Goal: Transaction & Acquisition: Purchase product/service

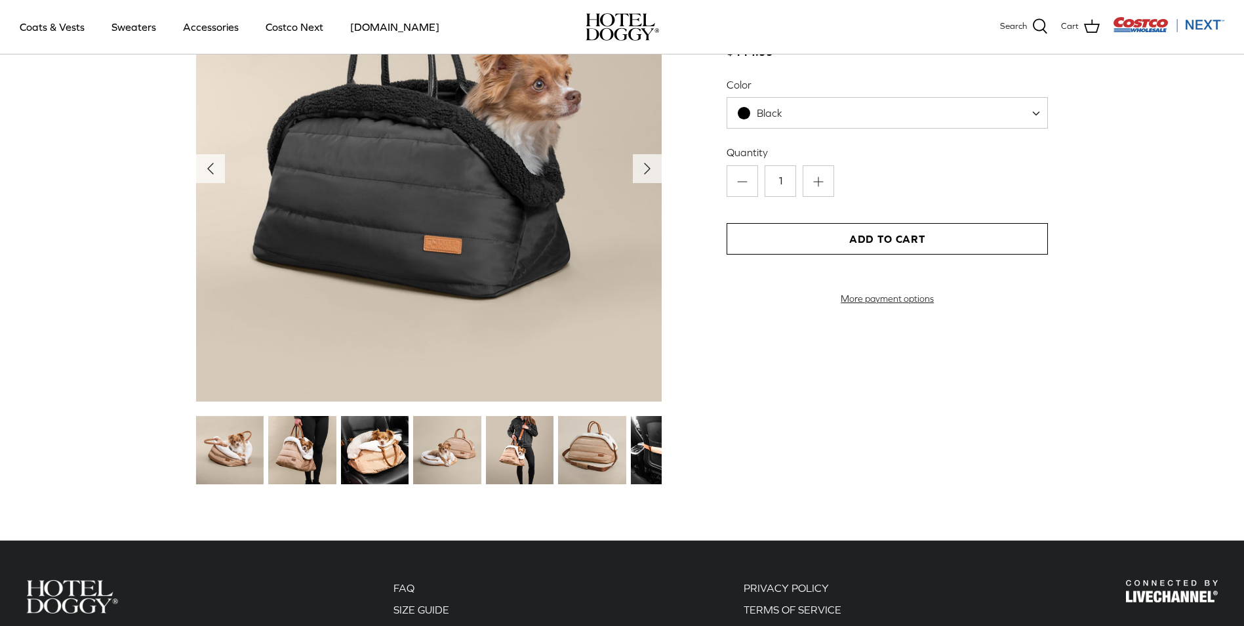
scroll to position [1574, 0]
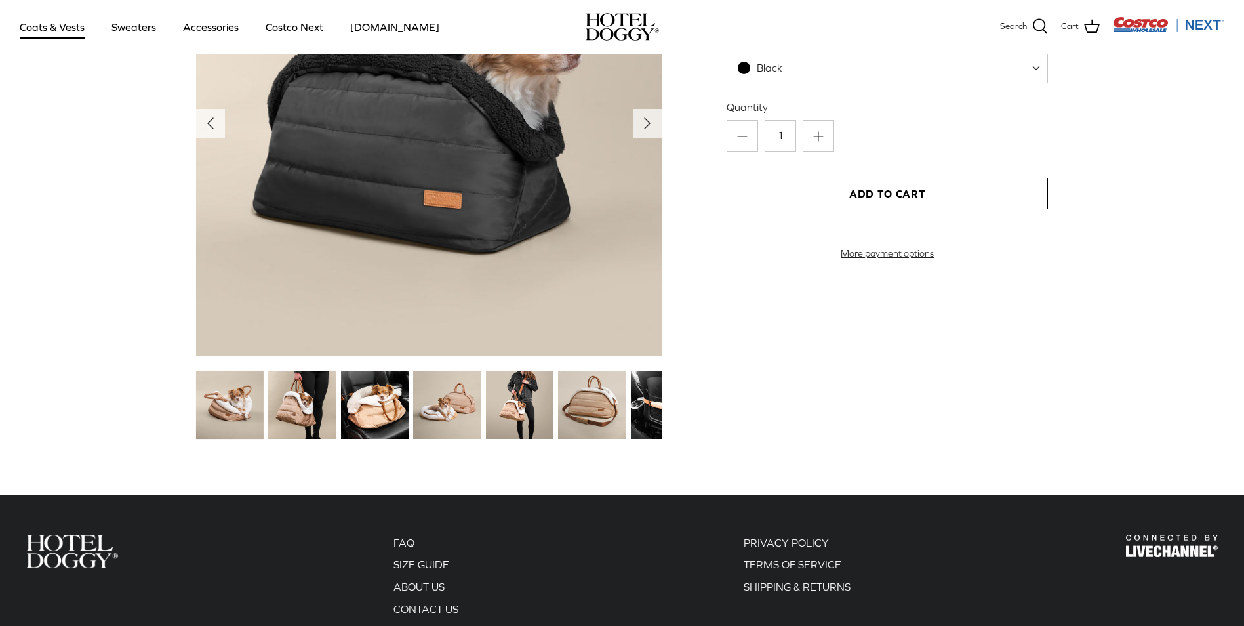
click at [37, 29] on link "Coats & Vests" at bounding box center [52, 27] width 89 height 45
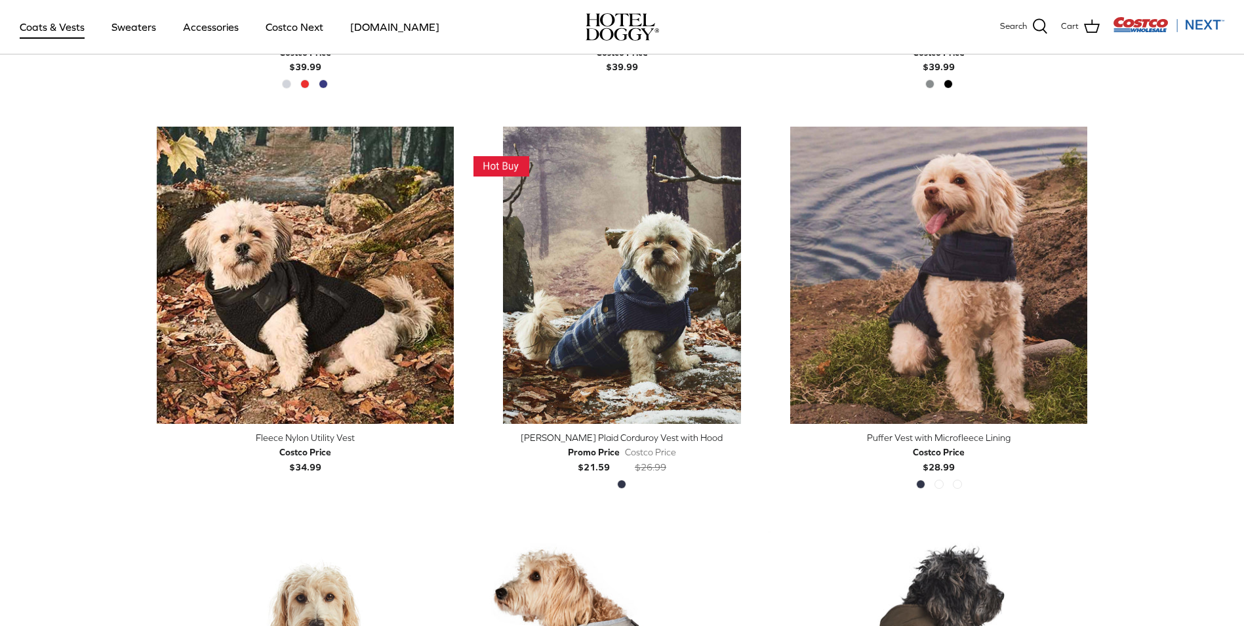
scroll to position [1443, 0]
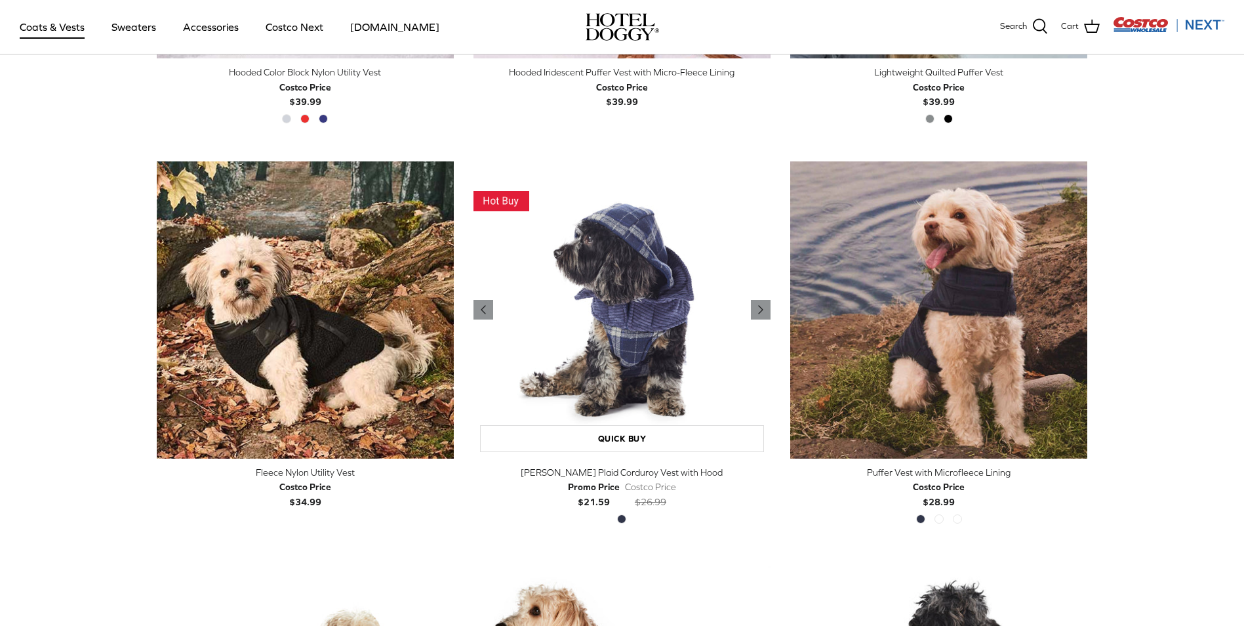
click at [598, 296] on img "Melton Plaid Corduroy Vest with Hood" at bounding box center [622, 309] width 297 height 297
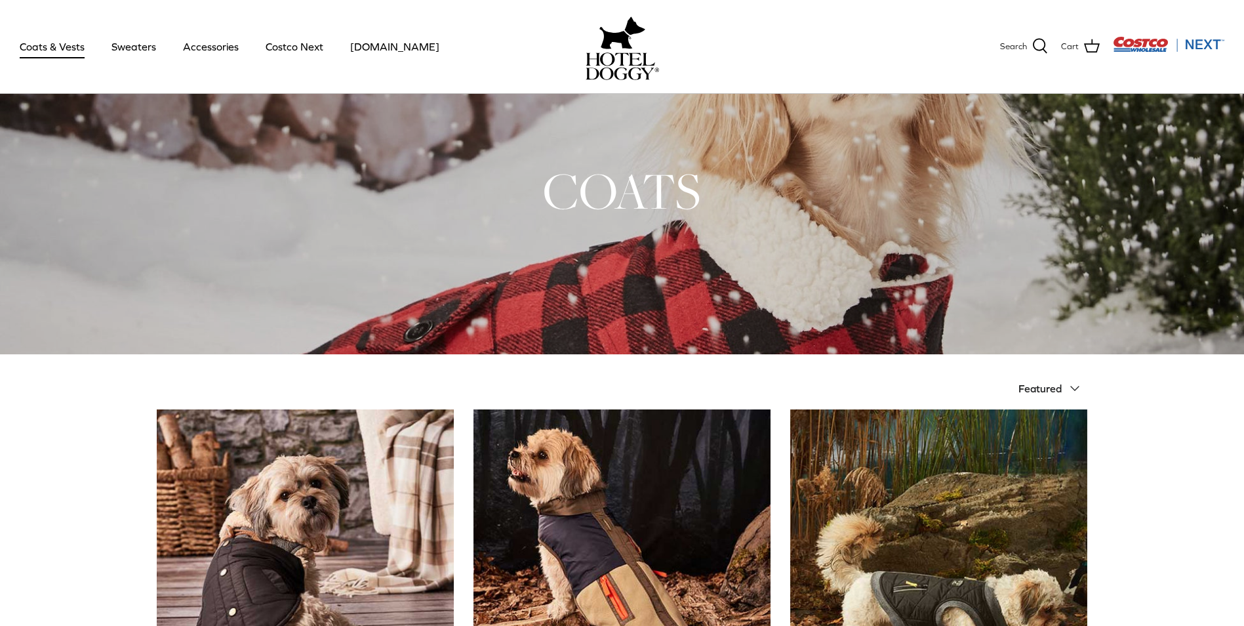
scroll to position [0, 0]
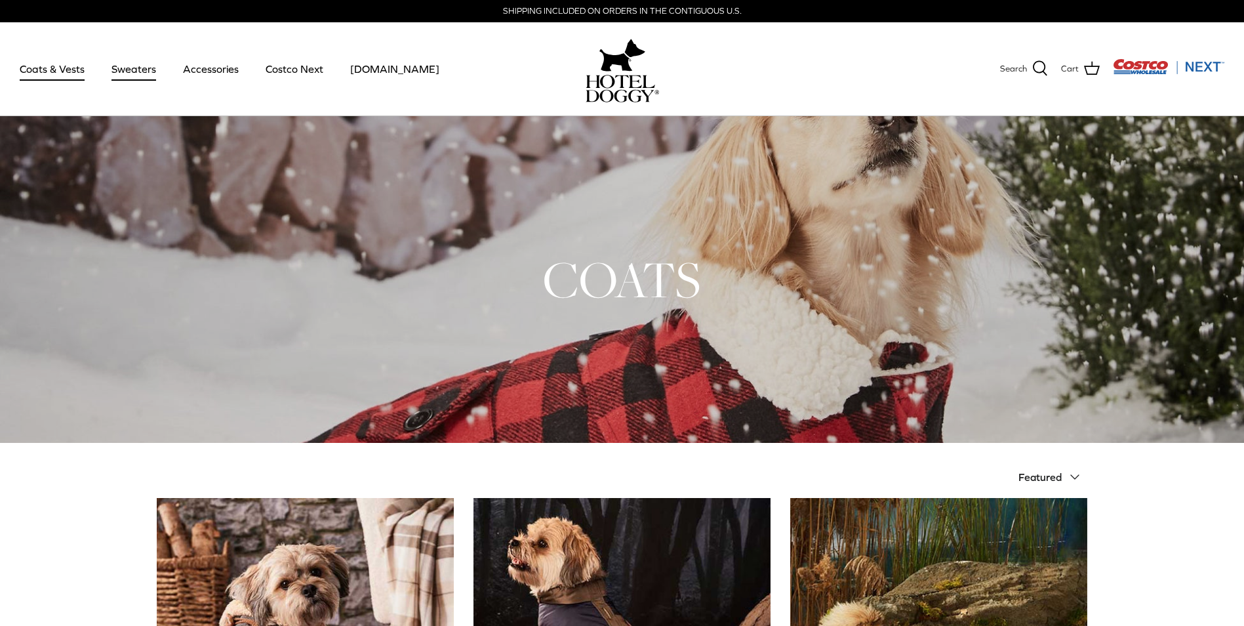
click at [133, 72] on link "Sweaters" at bounding box center [134, 69] width 68 height 45
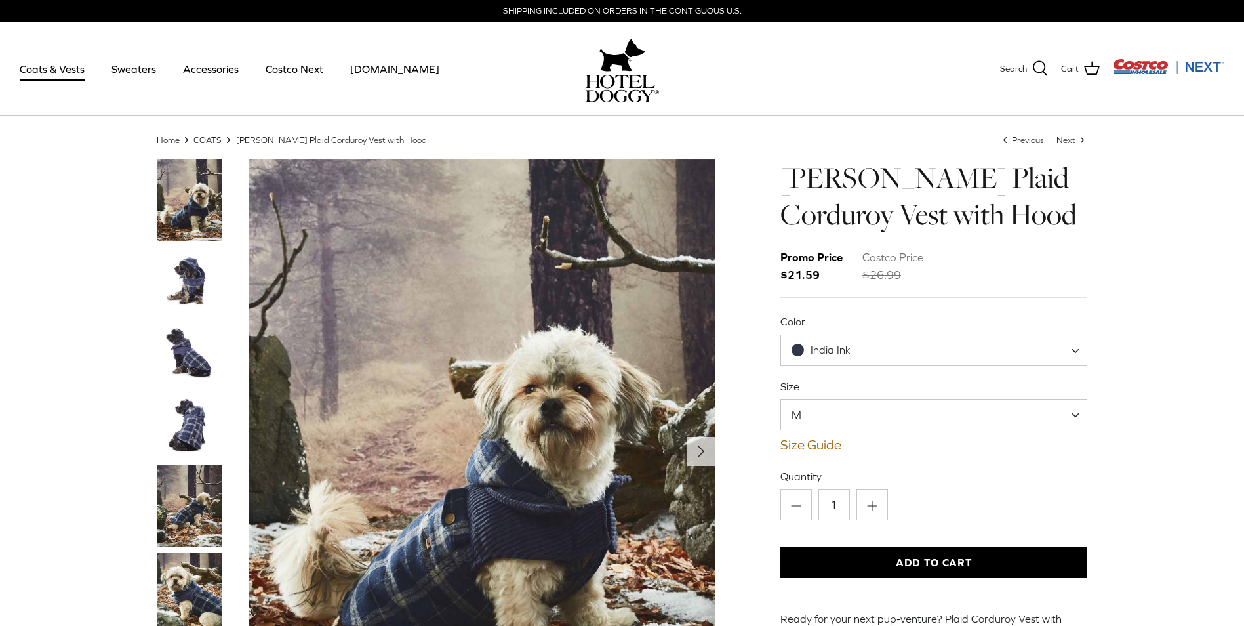
click at [201, 277] on img "Thumbnail Link" at bounding box center [190, 281] width 66 height 66
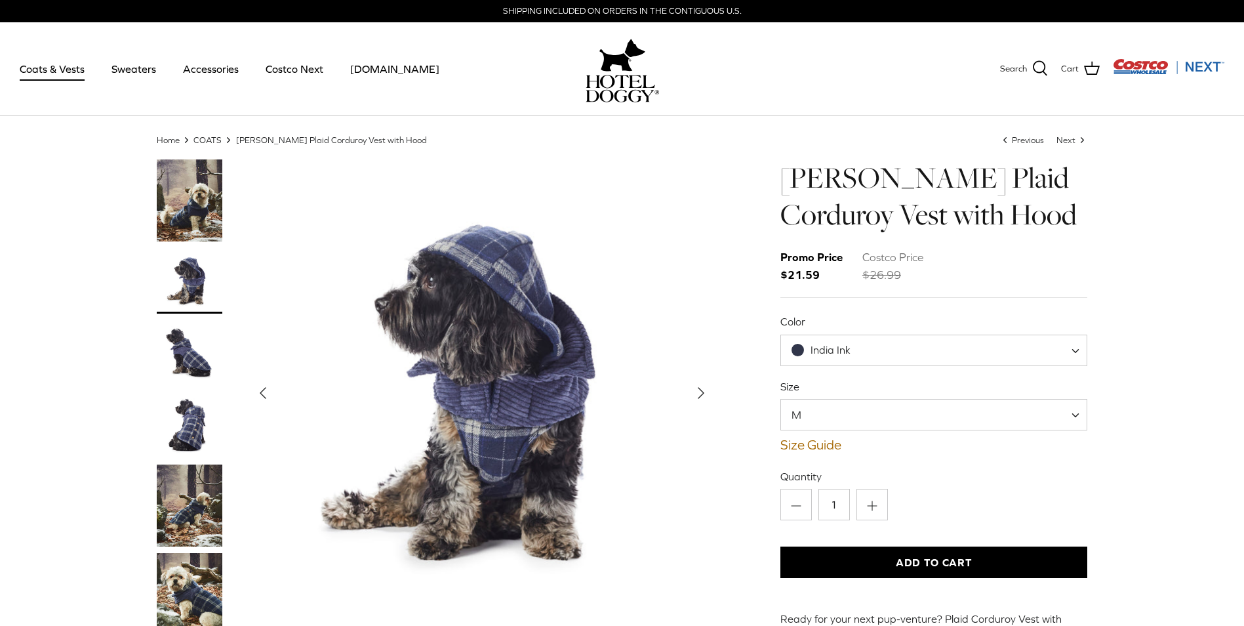
click at [190, 347] on img "Thumbnail Link" at bounding box center [190, 353] width 66 height 66
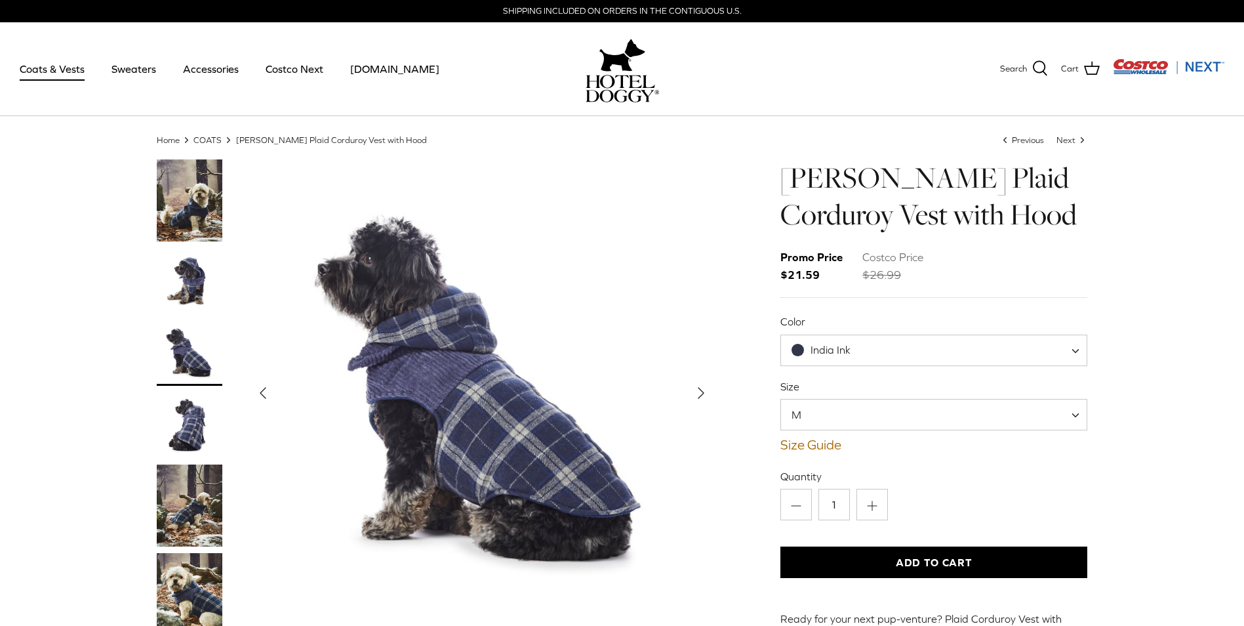
click at [188, 418] on img "Thumbnail Link" at bounding box center [190, 425] width 66 height 66
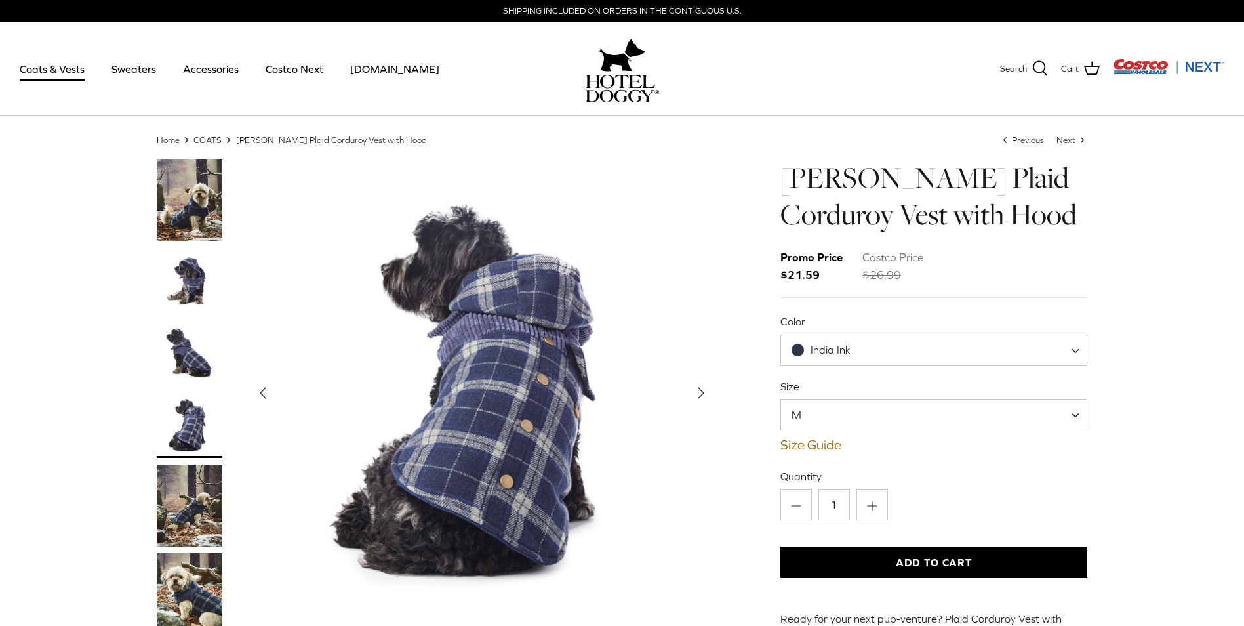
click at [195, 524] on img "Thumbnail Link" at bounding box center [190, 505] width 66 height 82
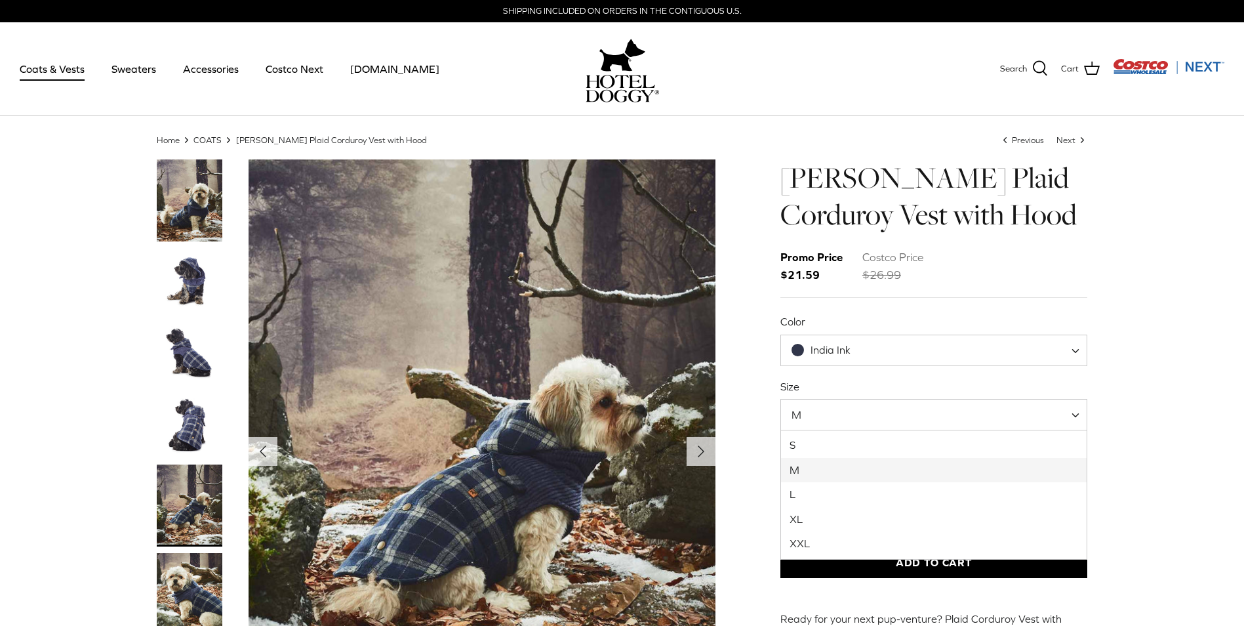
click at [1067, 405] on span "M" at bounding box center [935, 414] width 308 height 31
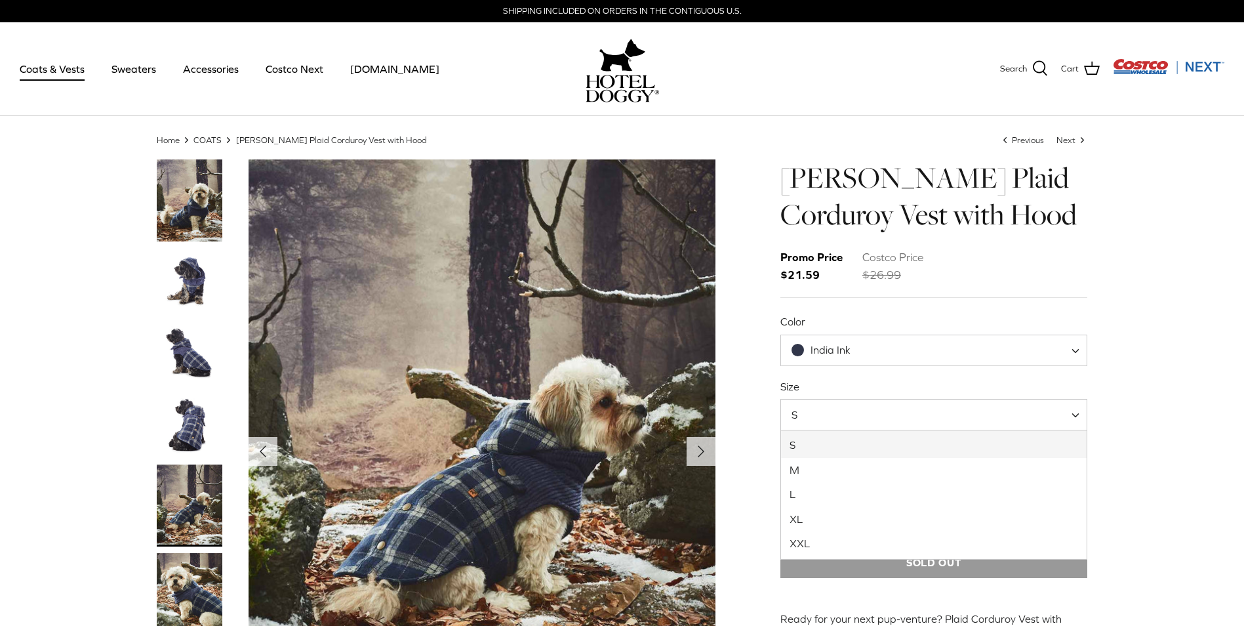
click at [1072, 420] on span "S" at bounding box center [935, 414] width 308 height 31
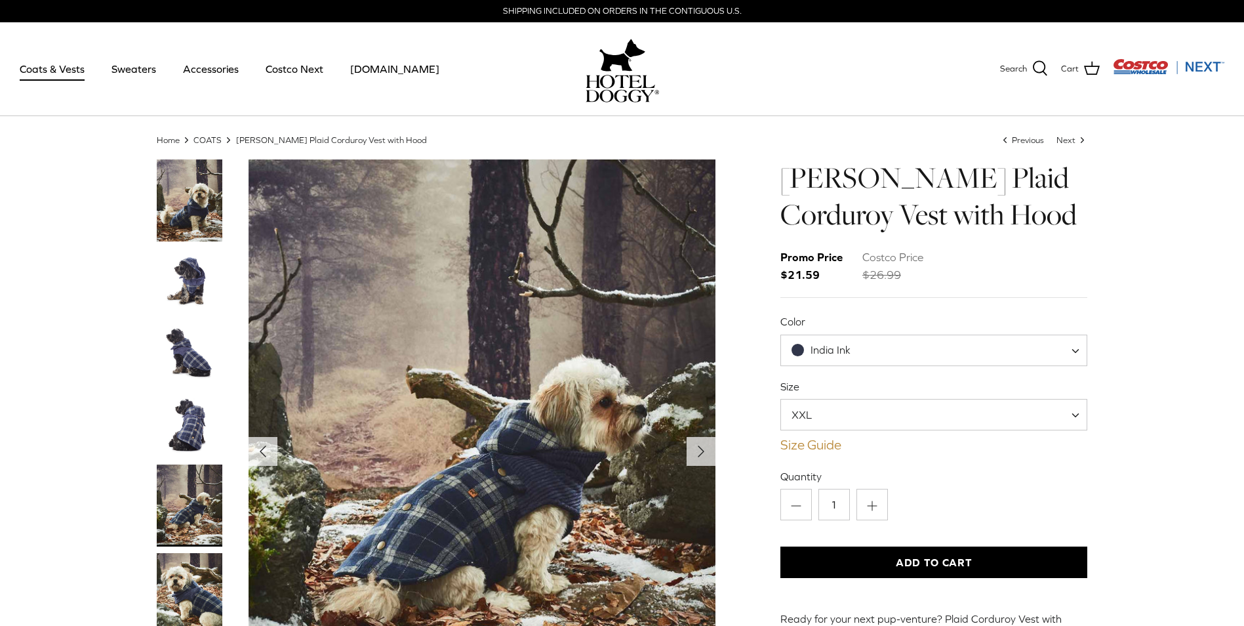
click at [795, 446] on link "Size Guide" at bounding box center [935, 445] width 308 height 16
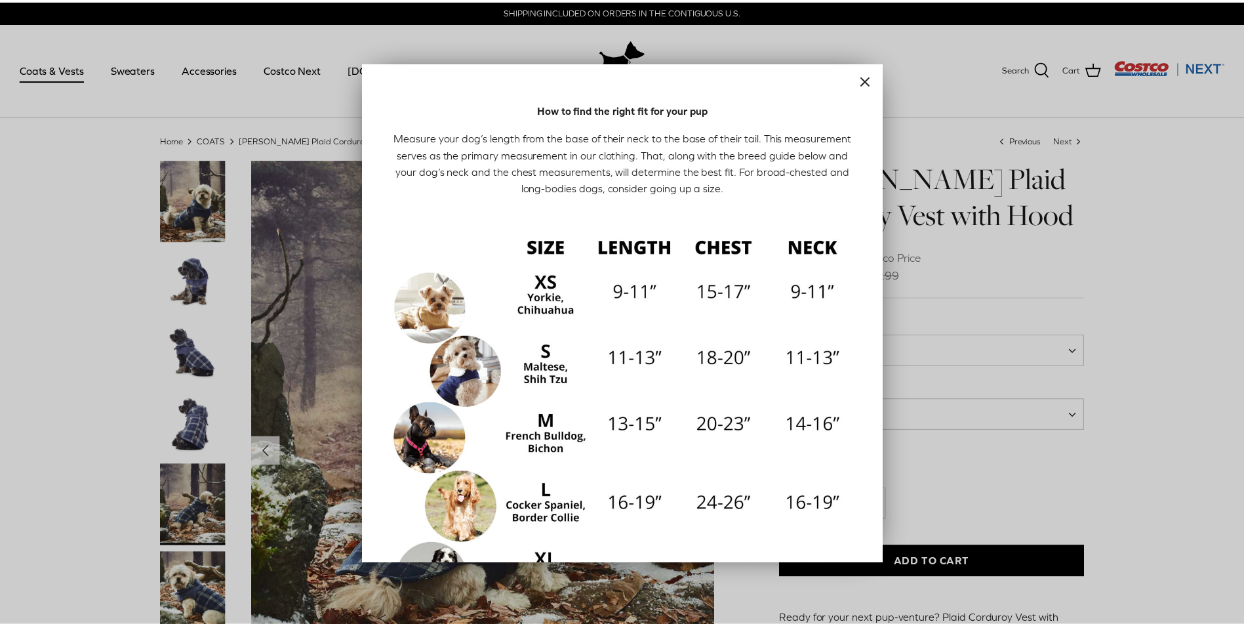
scroll to position [159, 0]
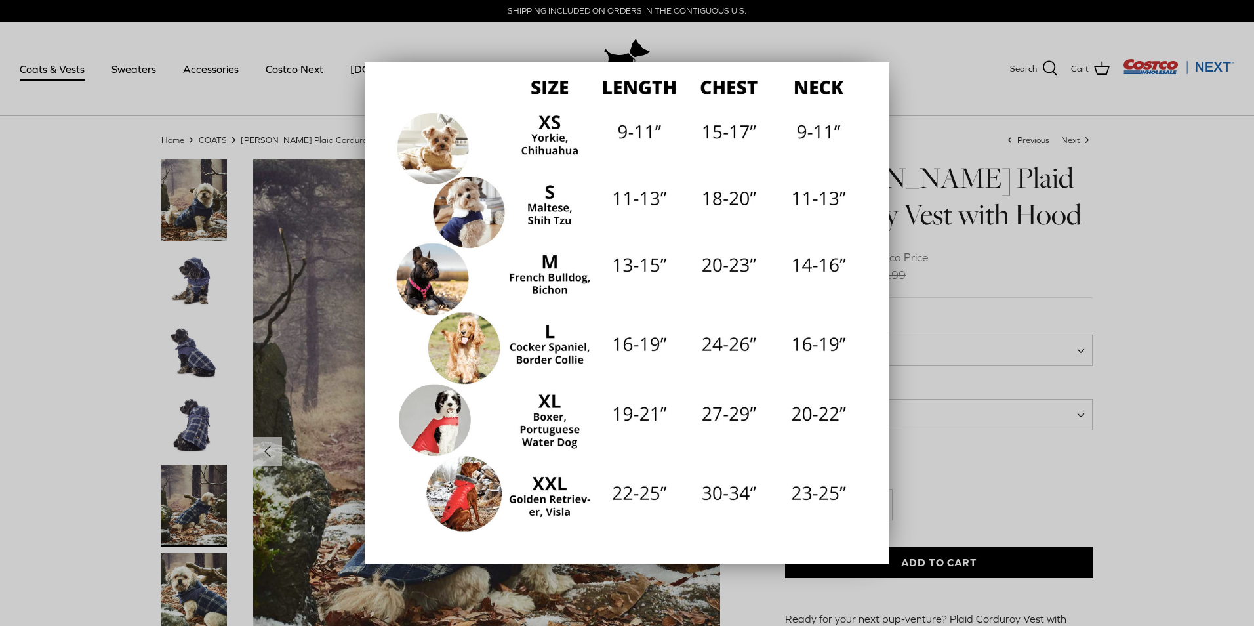
click at [1154, 386] on div at bounding box center [627, 313] width 1254 height 626
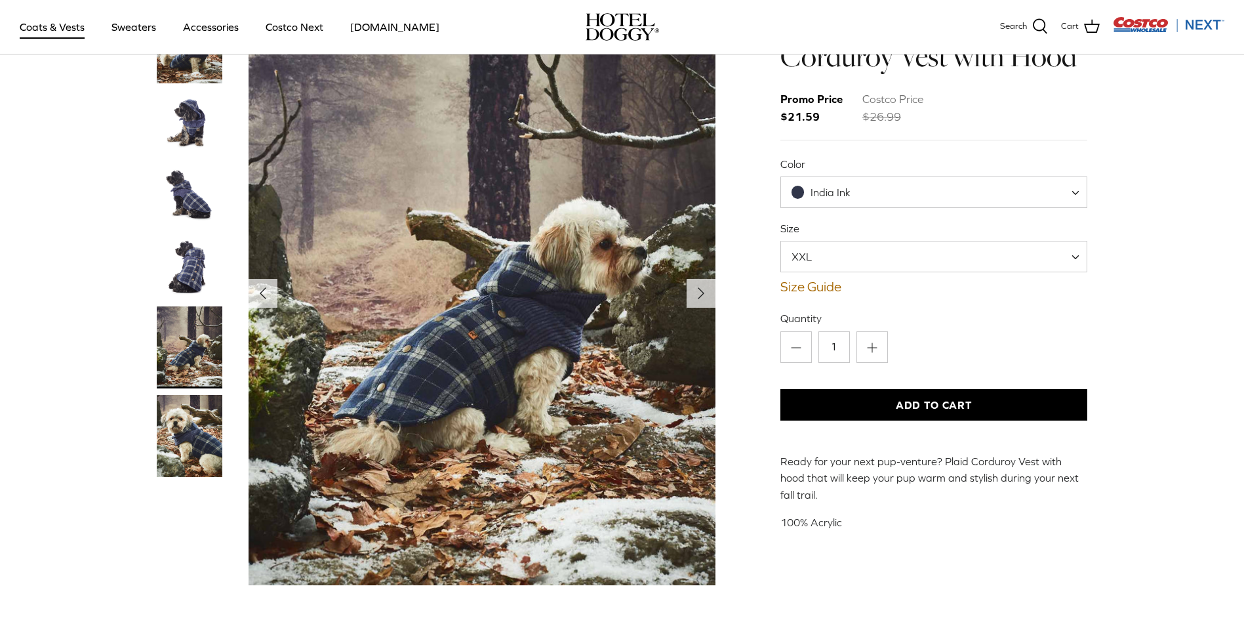
scroll to position [0, 0]
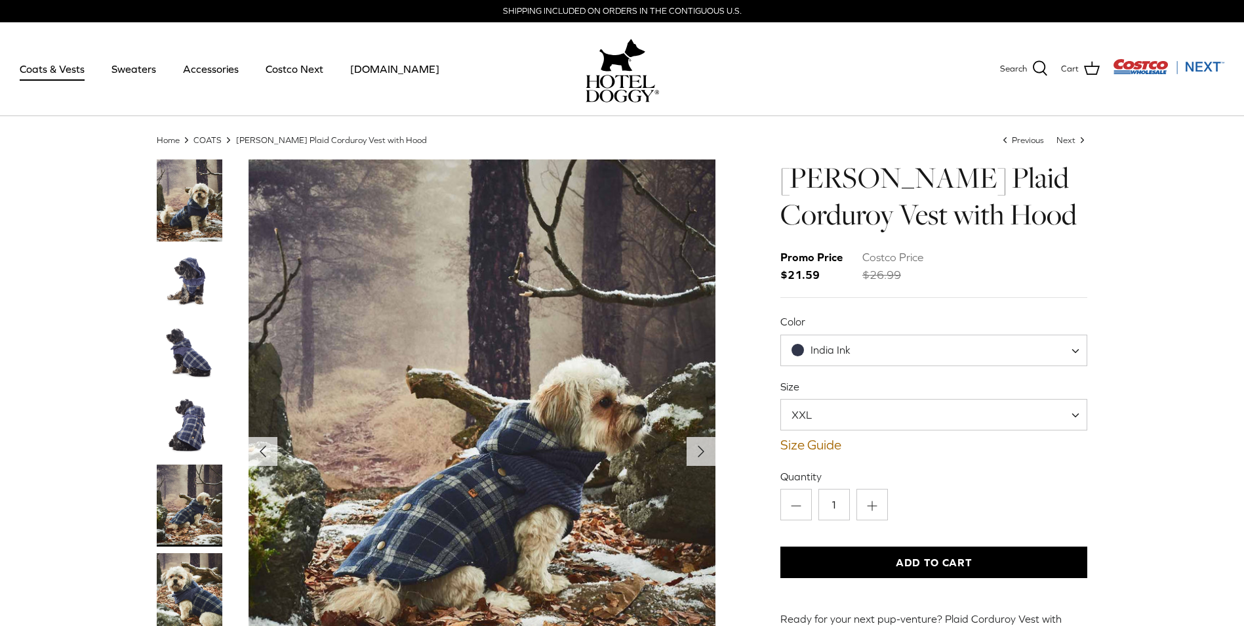
click at [189, 289] on img "Thumbnail Link" at bounding box center [190, 281] width 66 height 66
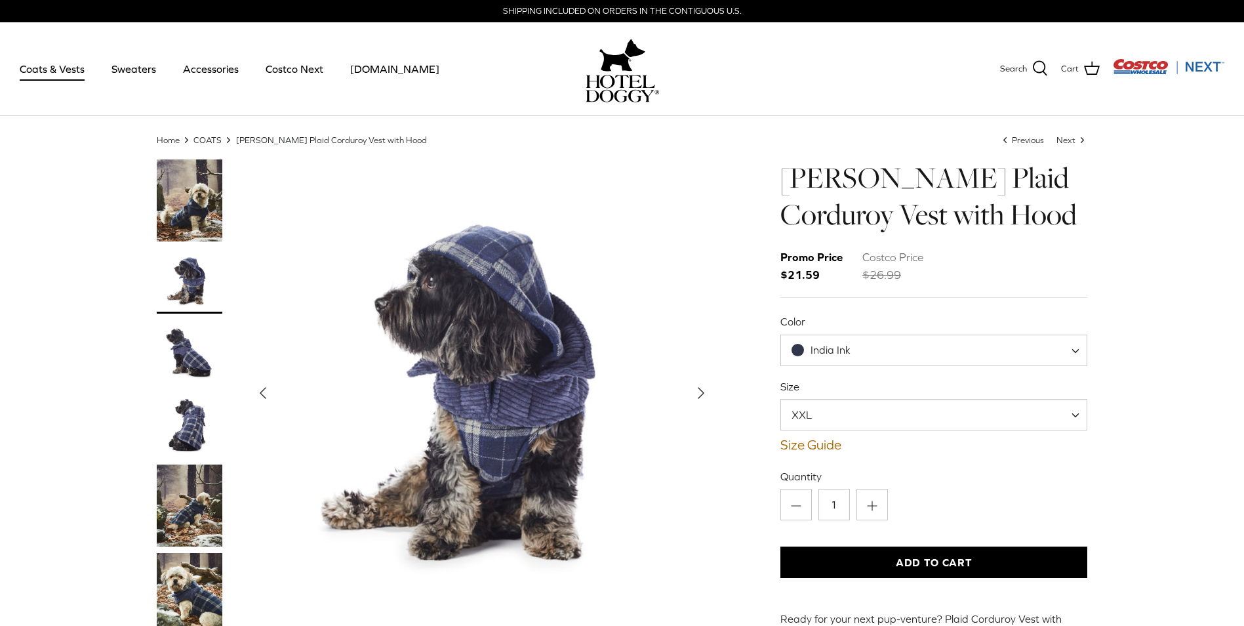
click at [195, 356] on img "Thumbnail Link" at bounding box center [190, 353] width 66 height 66
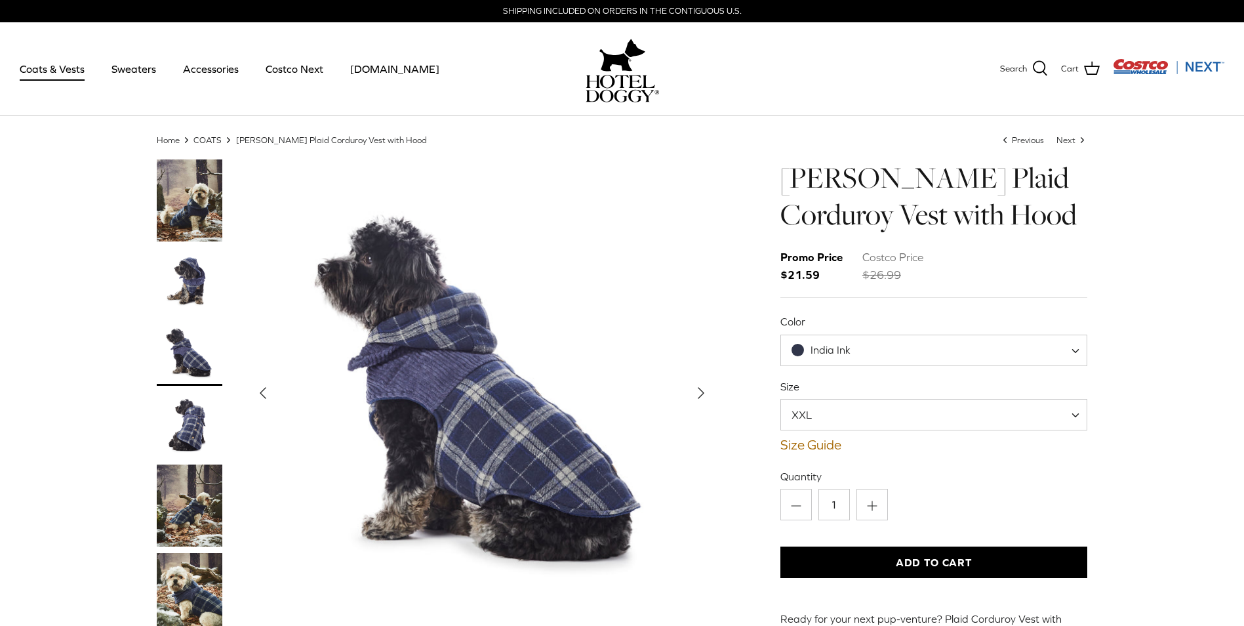
click at [208, 440] on img "Thumbnail Link" at bounding box center [190, 425] width 66 height 66
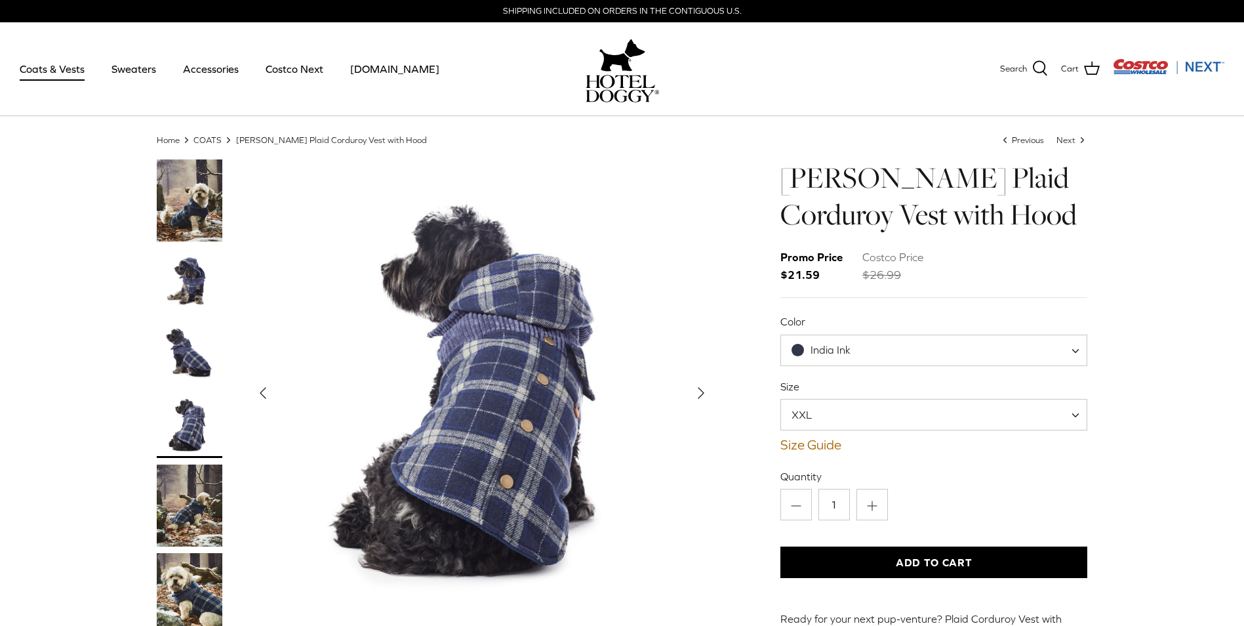
click at [192, 487] on img "Thumbnail Link" at bounding box center [190, 505] width 66 height 82
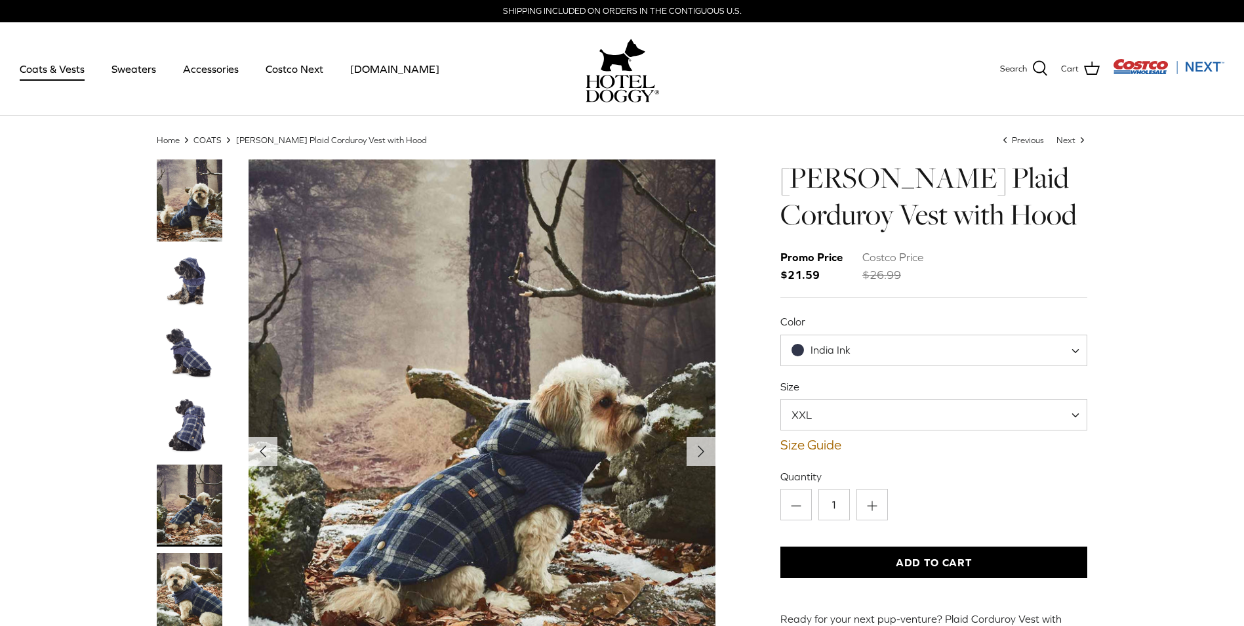
click at [1076, 417] on span at bounding box center [1080, 414] width 13 height 31
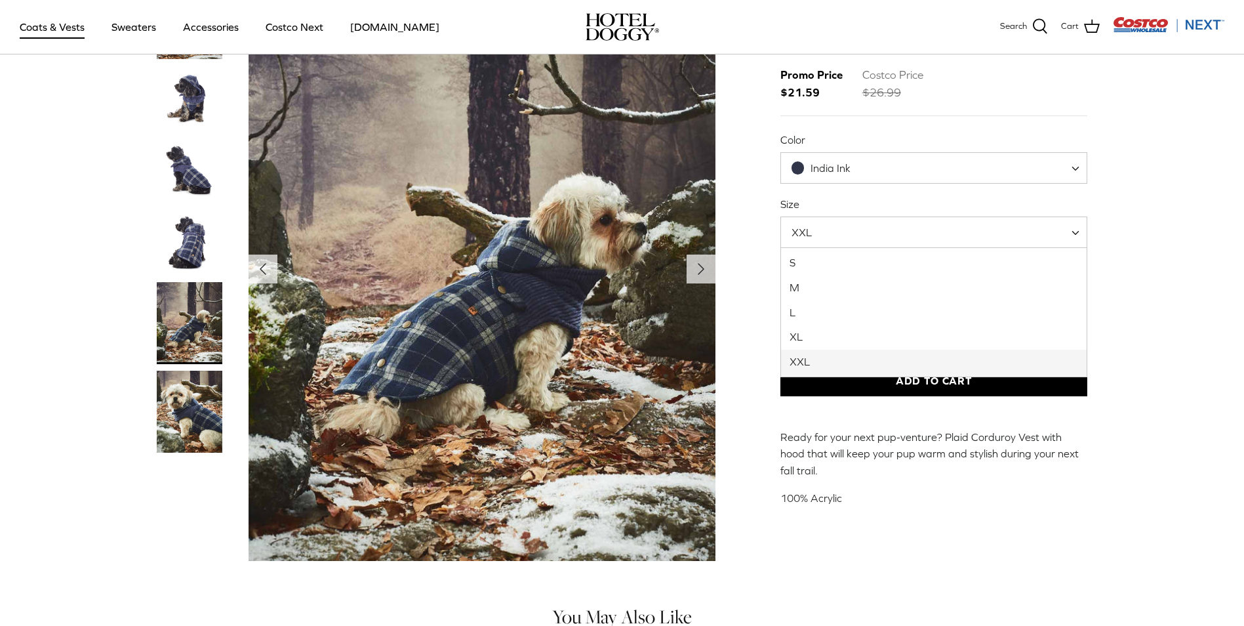
scroll to position [197, 0]
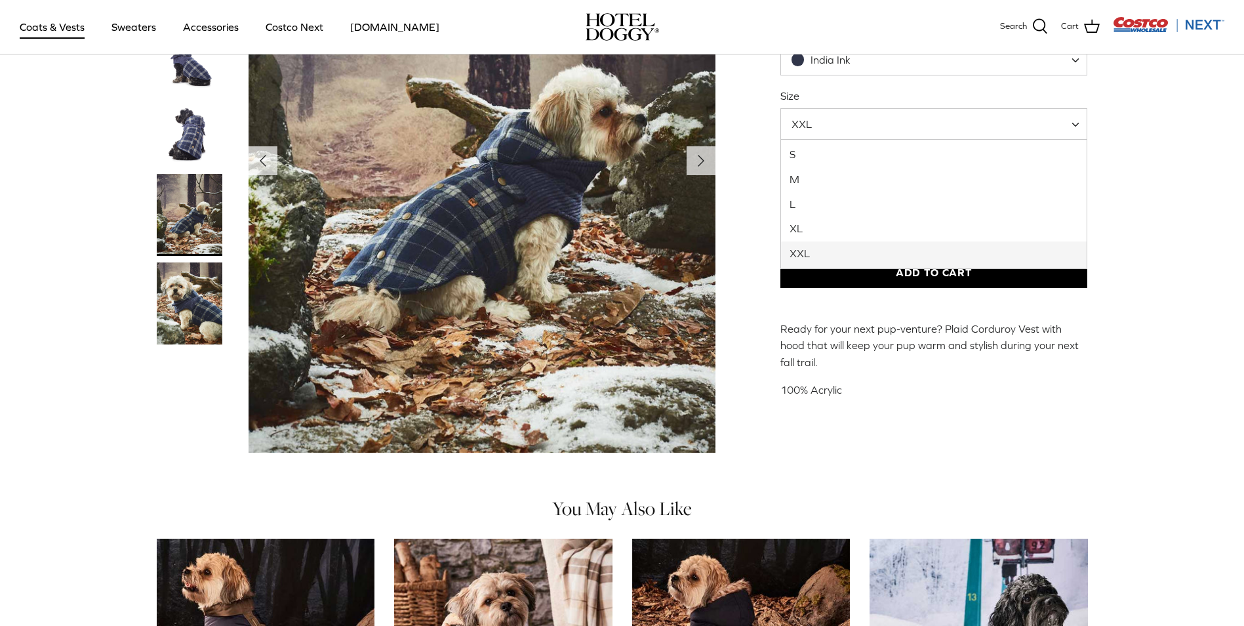
click at [1211, 380] on div "Home Right COATS Right Melton Plaid Corduroy Vest with Hood Left Previous Next …" at bounding box center [622, 154] width 1244 height 622
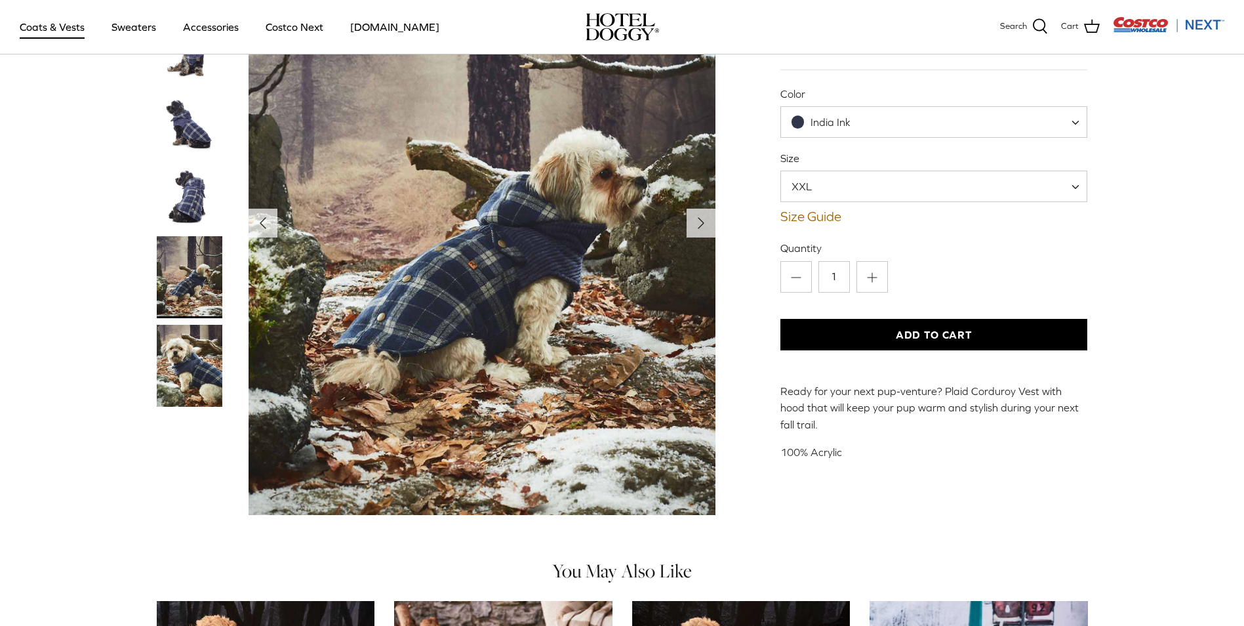
scroll to position [0, 0]
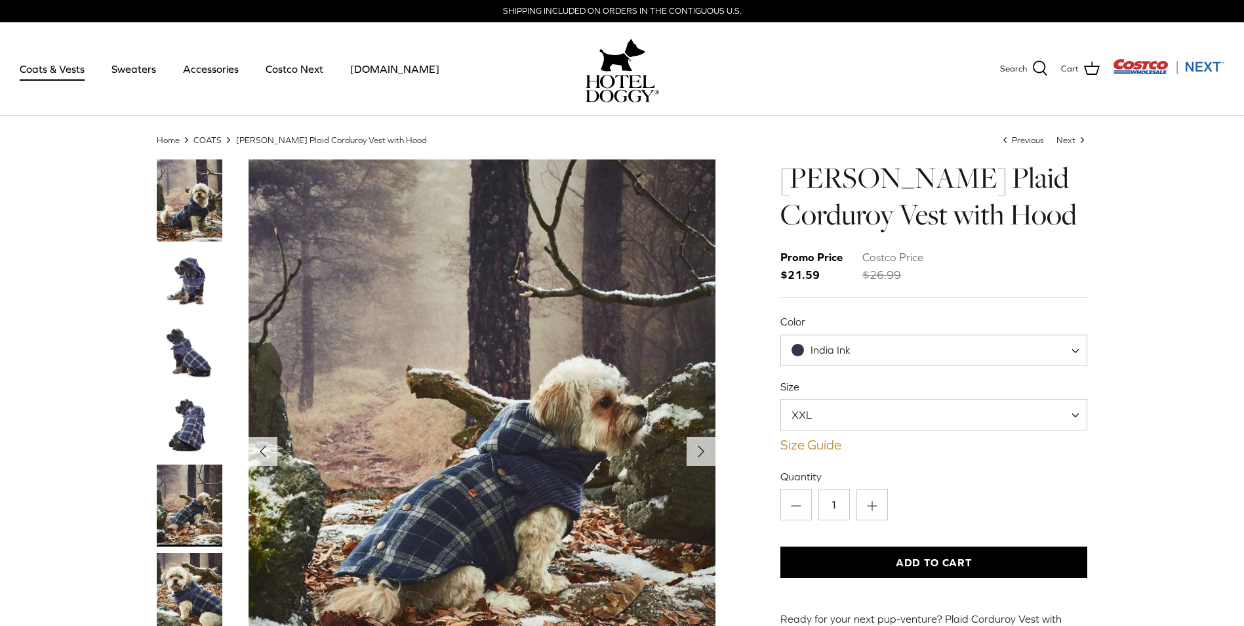
click at [829, 446] on link "Size Guide" at bounding box center [935, 445] width 308 height 16
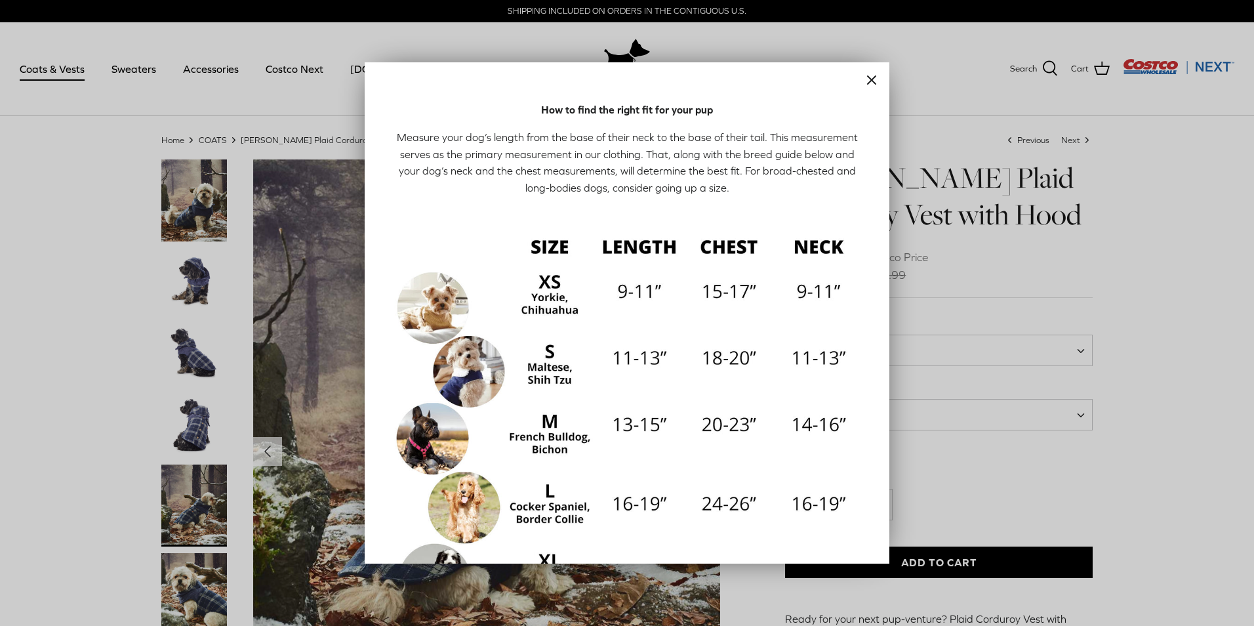
click at [864, 82] on icon "Close" at bounding box center [872, 80] width 16 height 16
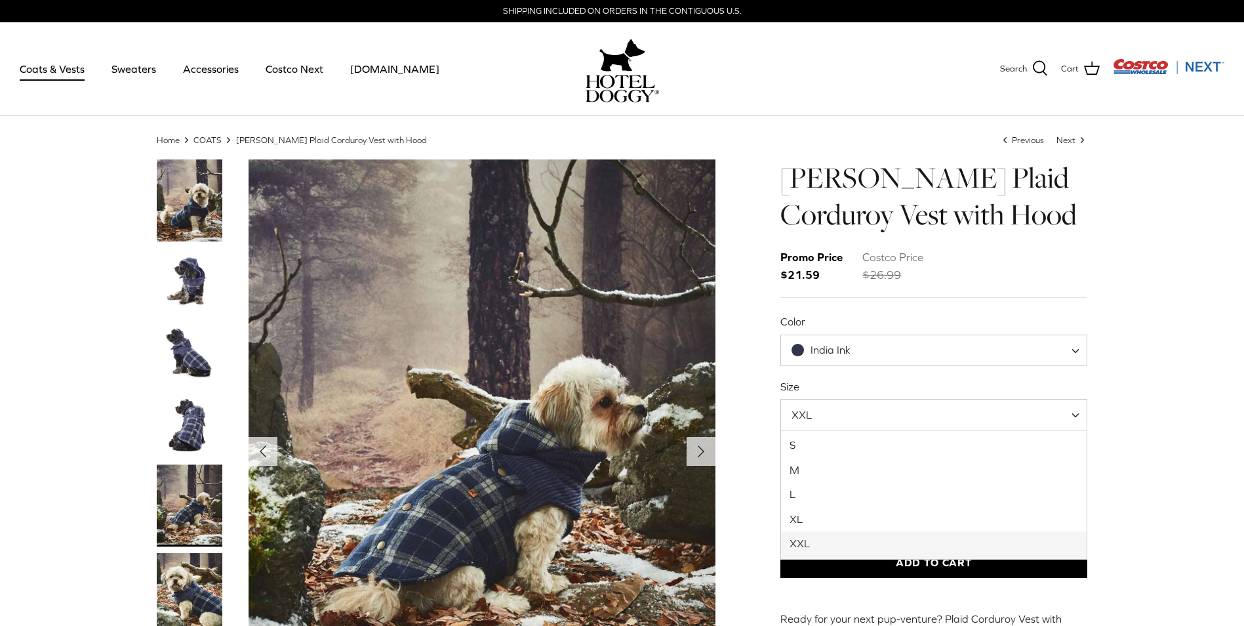
click at [1072, 418] on span "XXL" at bounding box center [935, 414] width 308 height 31
select select "L"
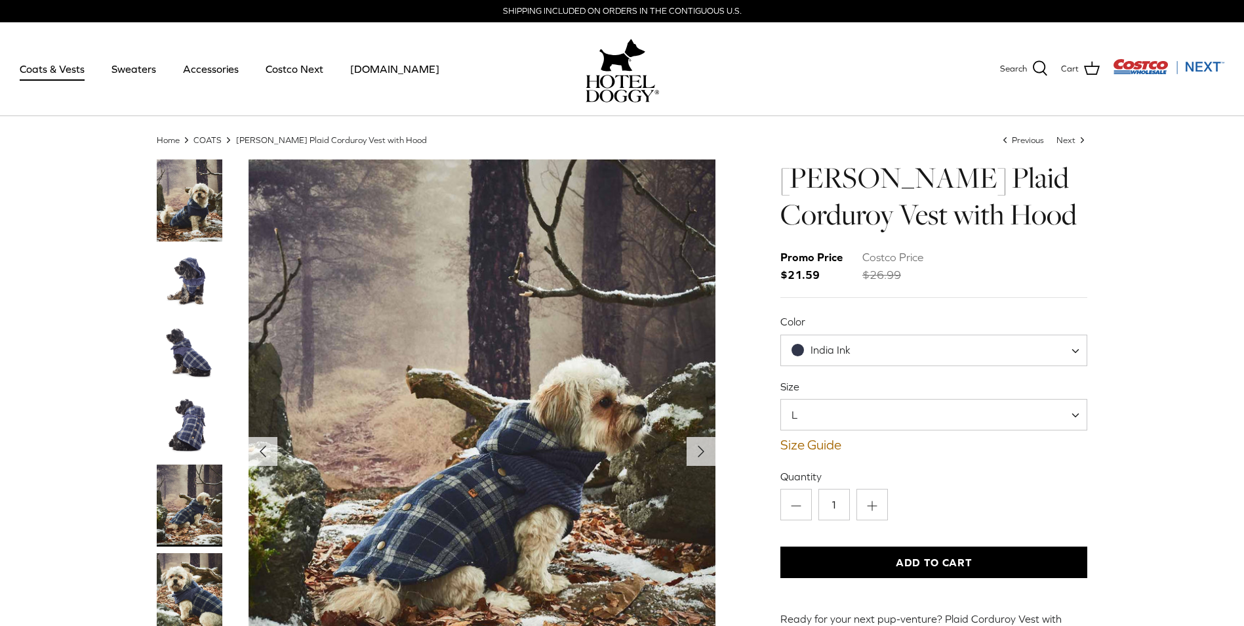
click at [172, 351] on img "Thumbnail Link" at bounding box center [190, 353] width 66 height 66
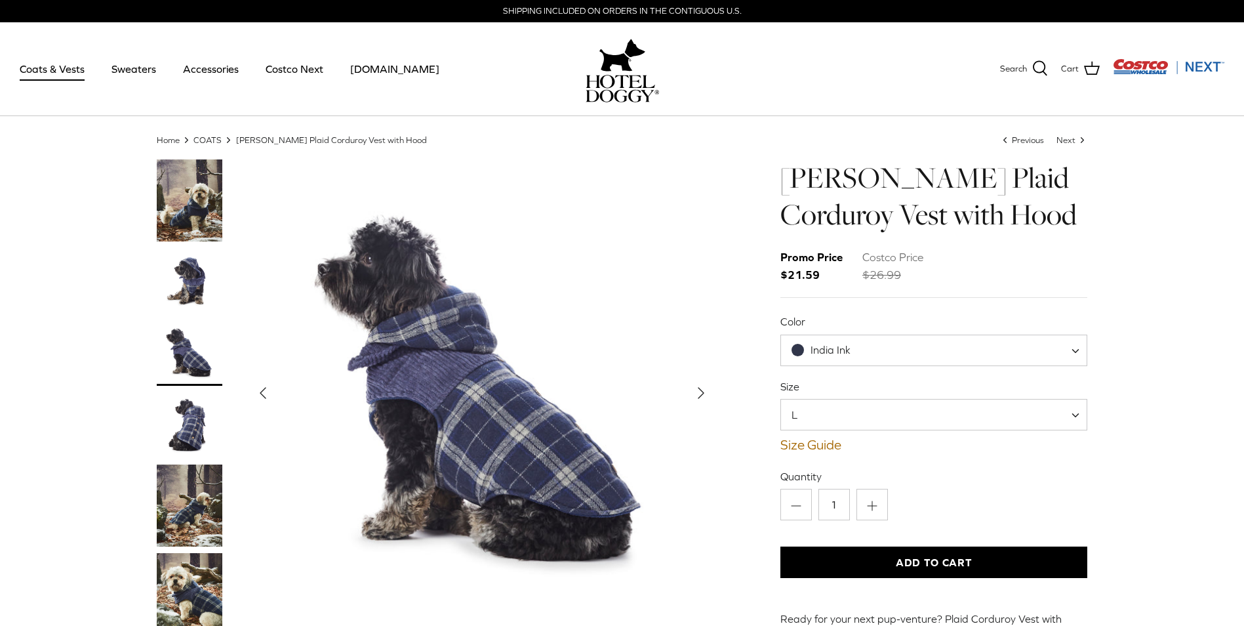
click at [1072, 353] on span "India Ink" at bounding box center [935, 350] width 308 height 31
click at [167, 427] on img "Thumbnail Link" at bounding box center [190, 425] width 66 height 66
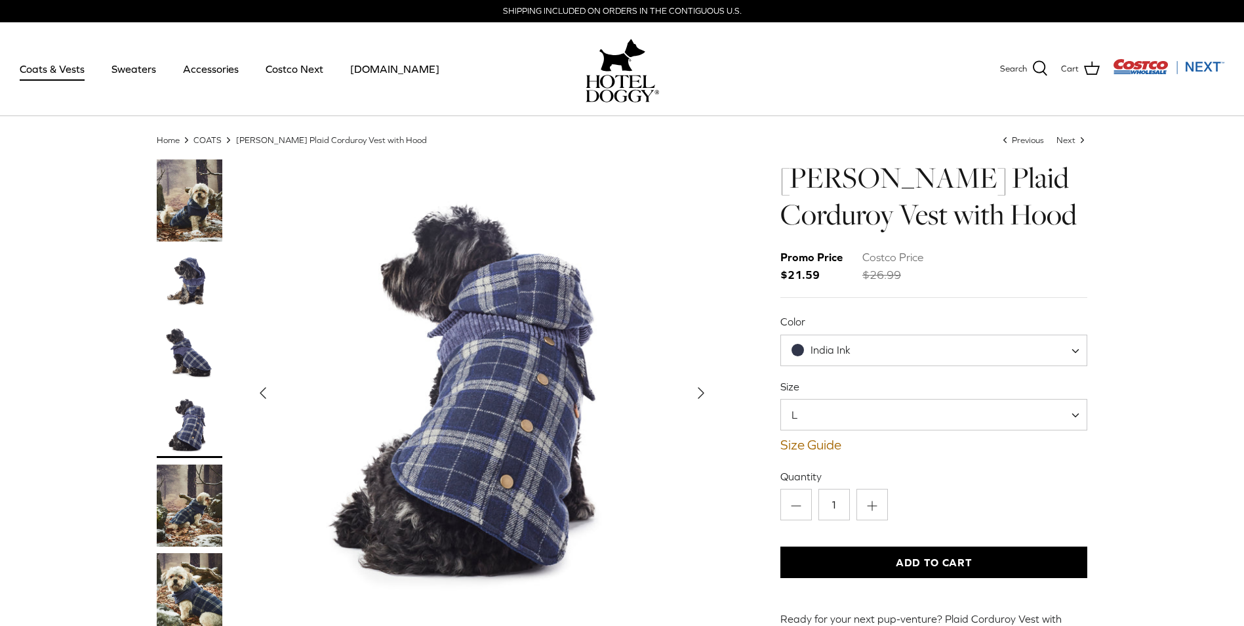
click at [271, 393] on icon "Left" at bounding box center [263, 392] width 21 height 21
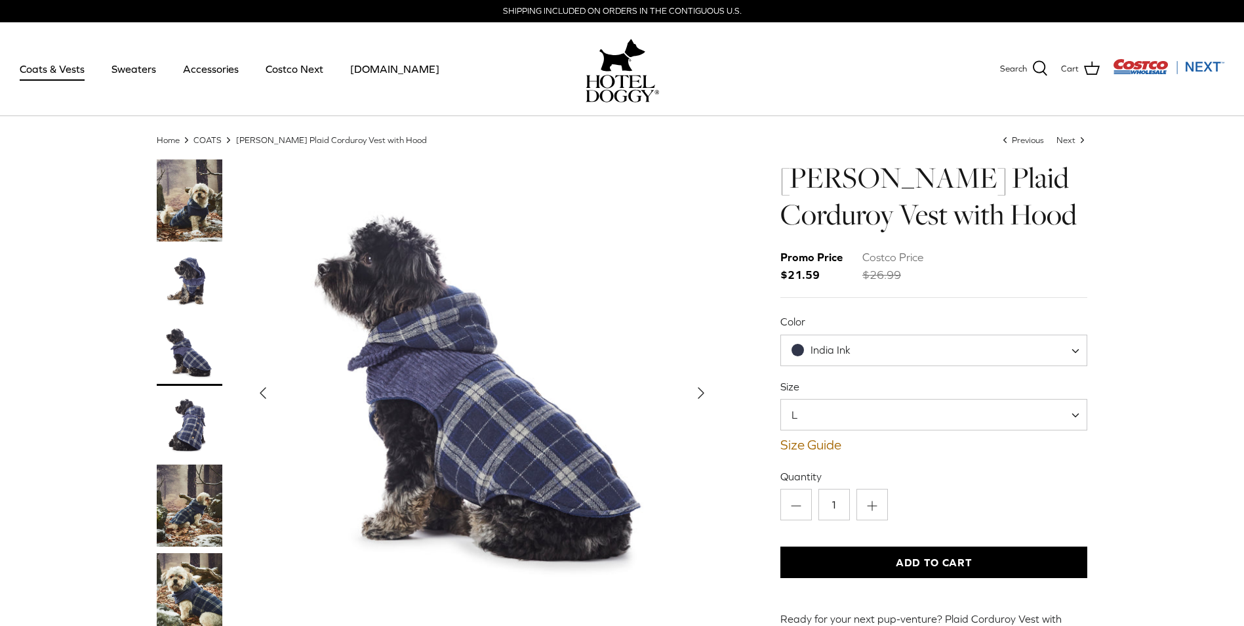
click at [271, 393] on icon "Left" at bounding box center [263, 392] width 21 height 21
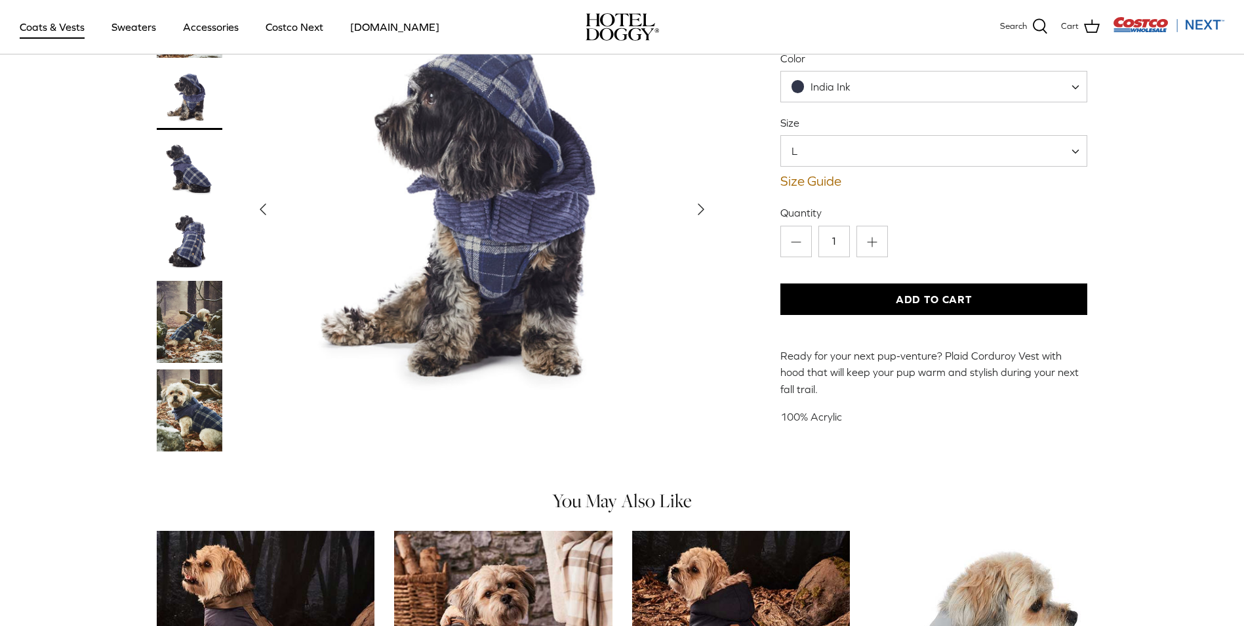
scroll to position [131, 0]
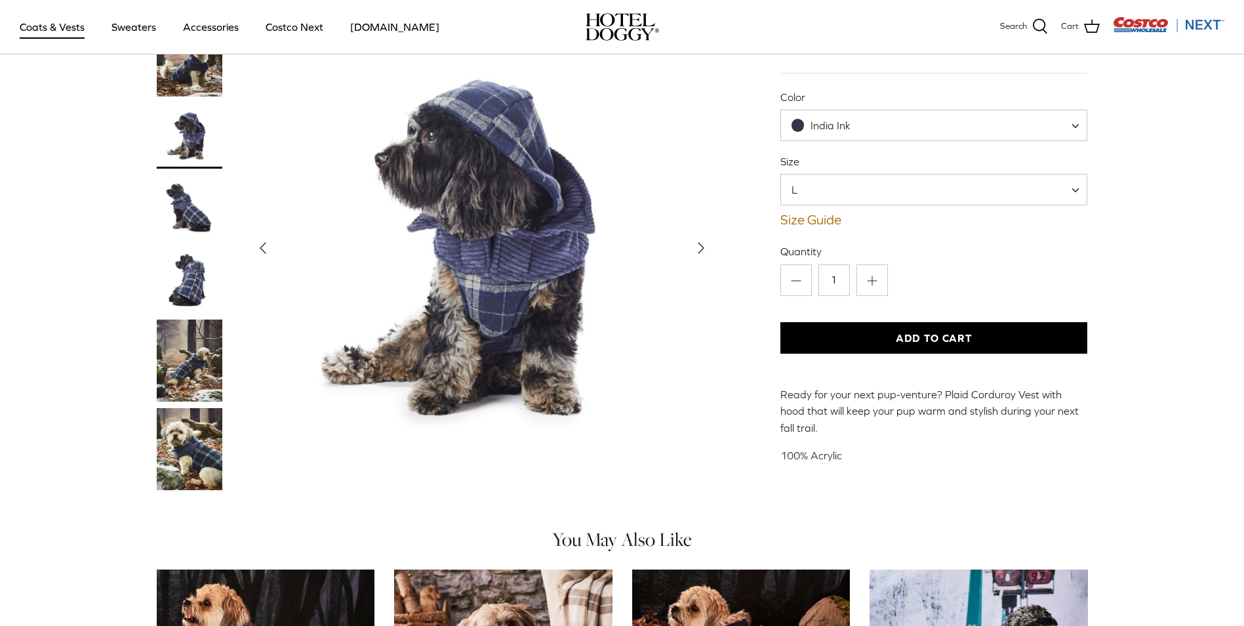
click at [922, 337] on button "Add to Cart" at bounding box center [935, 337] width 308 height 31
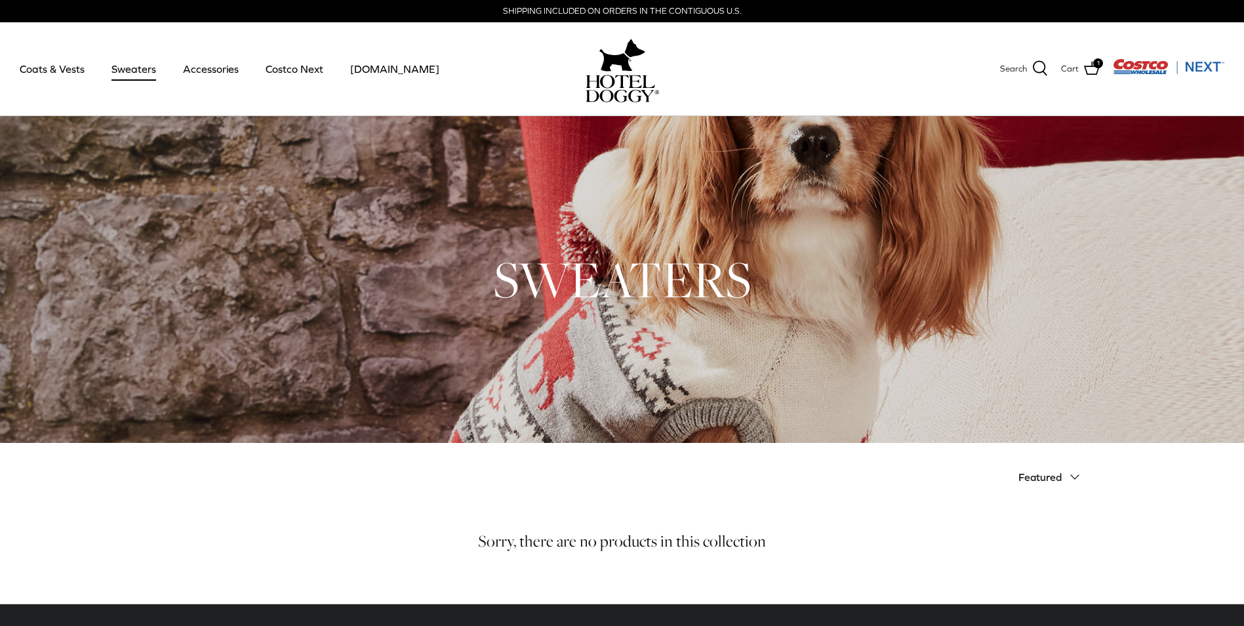
scroll to position [159, 0]
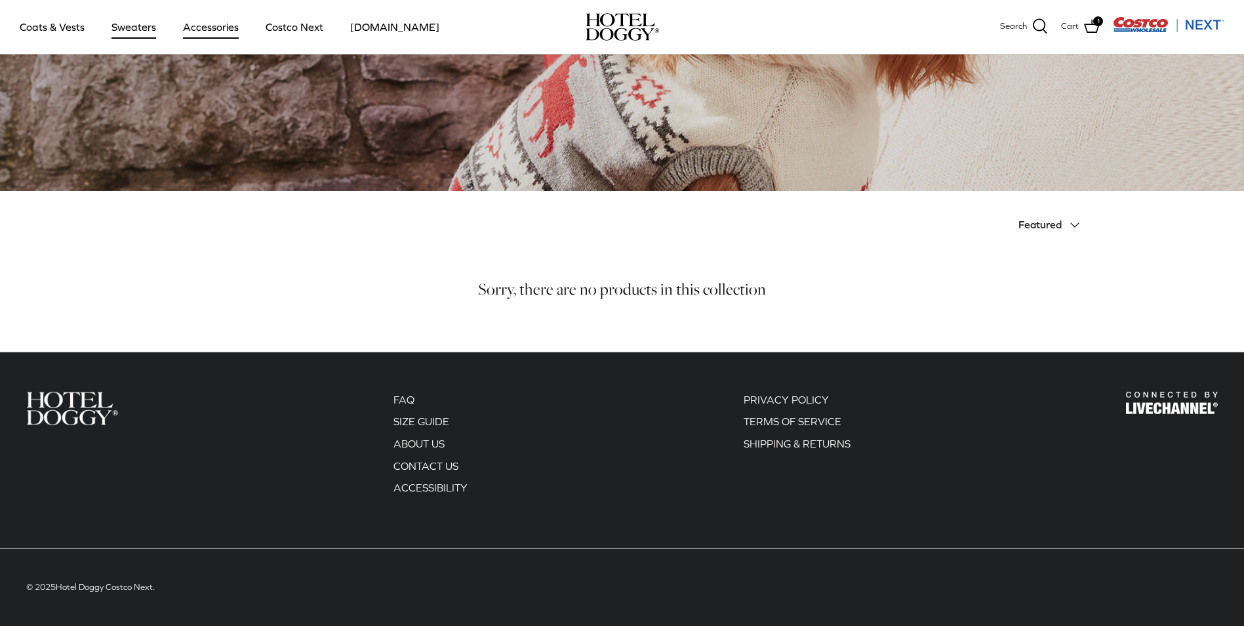
click at [203, 31] on link "Accessories" at bounding box center [210, 27] width 79 height 45
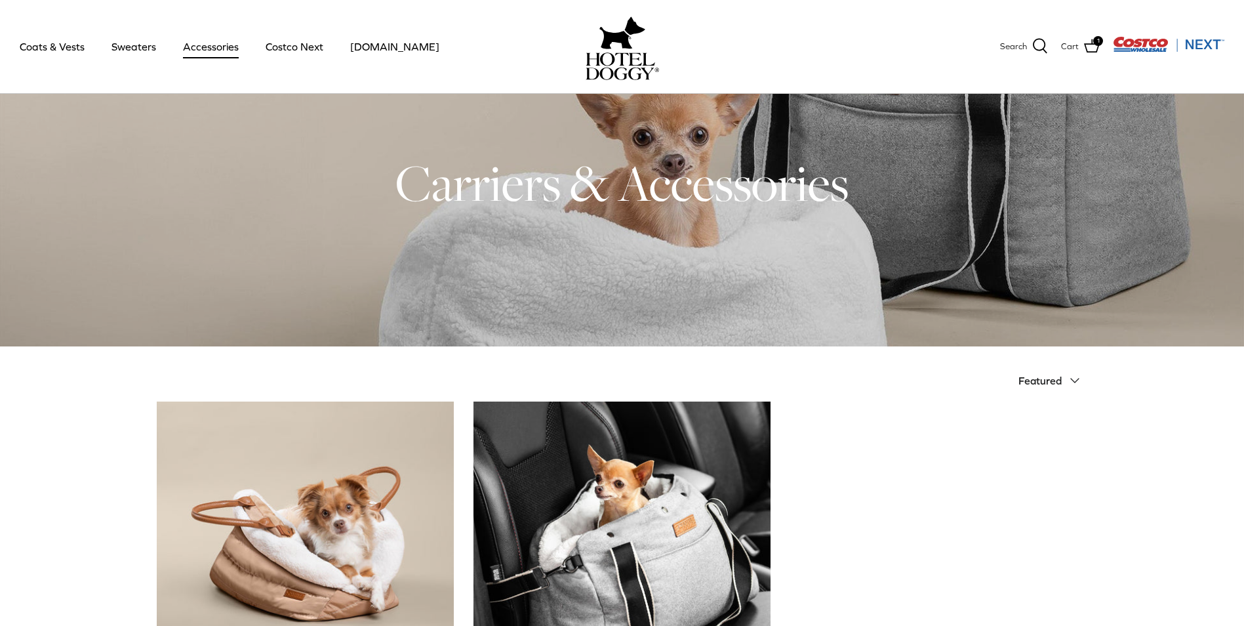
scroll to position [197, 0]
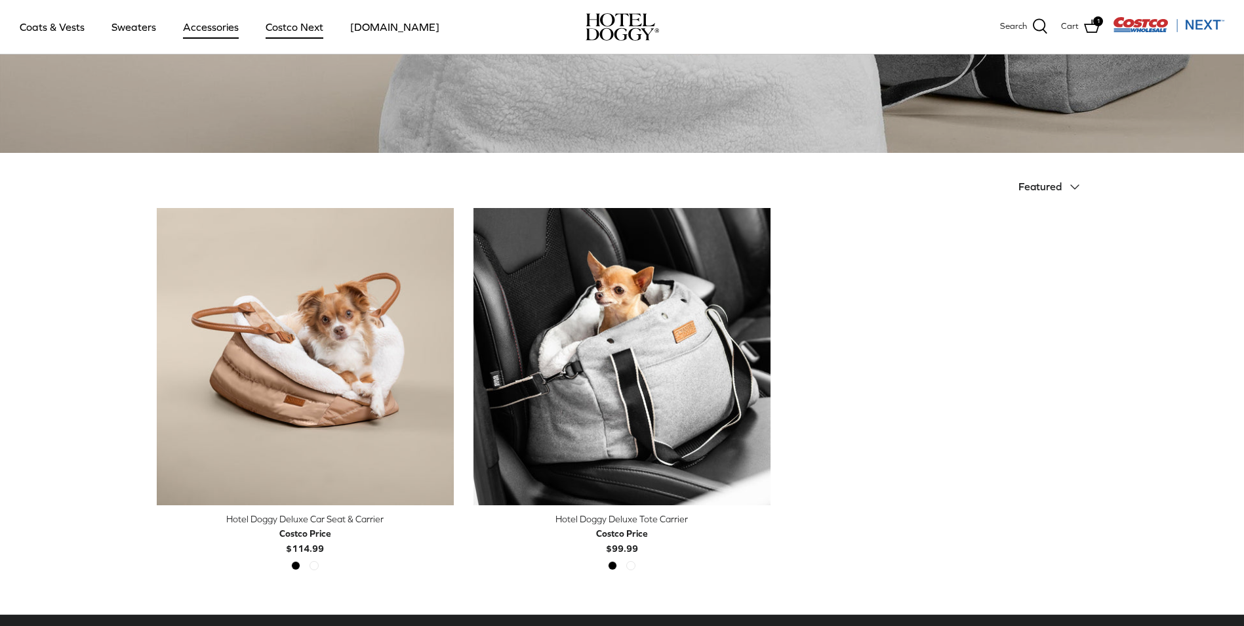
click at [292, 33] on link "Costco Next" at bounding box center [294, 27] width 81 height 45
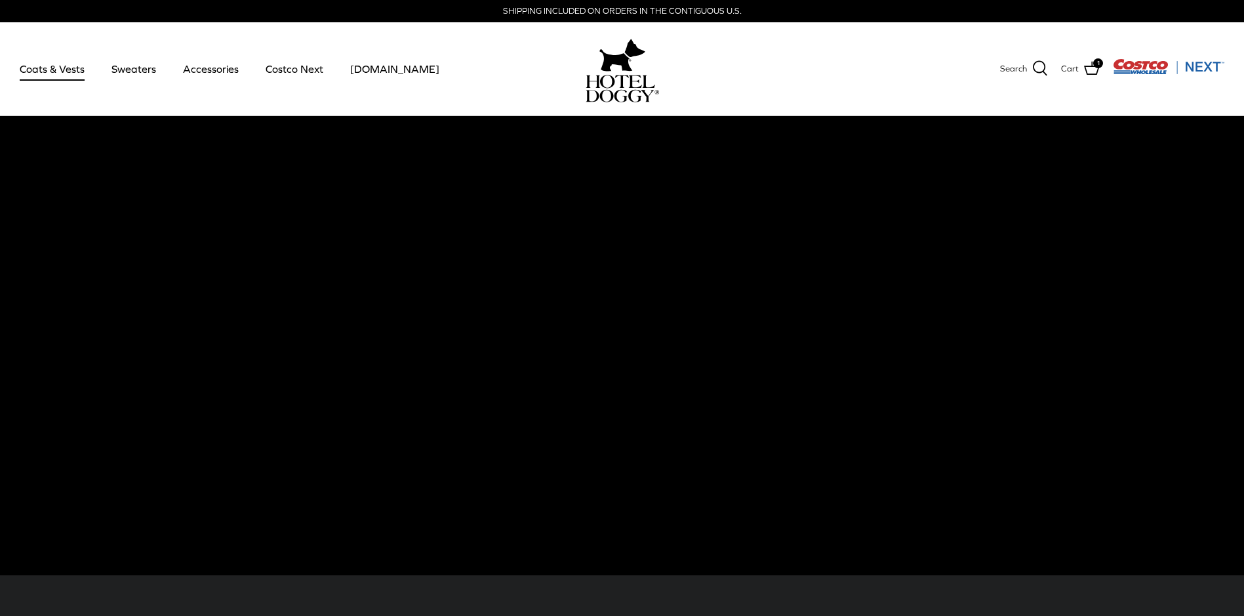
click at [77, 74] on link "Coats & Vests" at bounding box center [52, 69] width 89 height 45
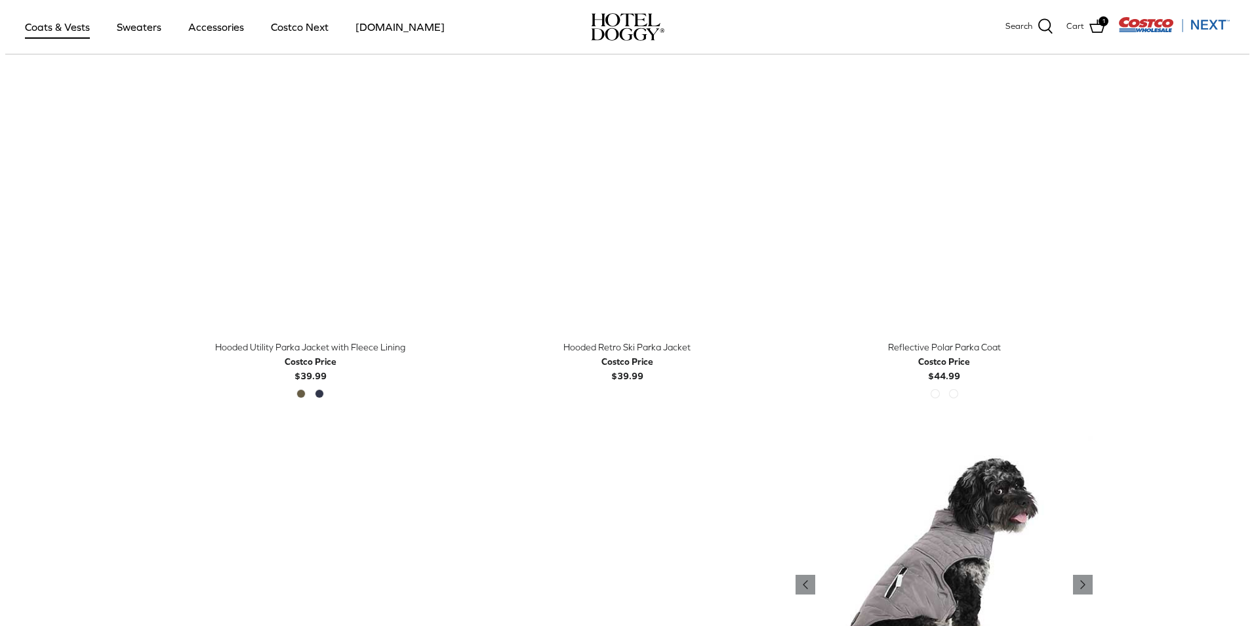
scroll to position [590, 0]
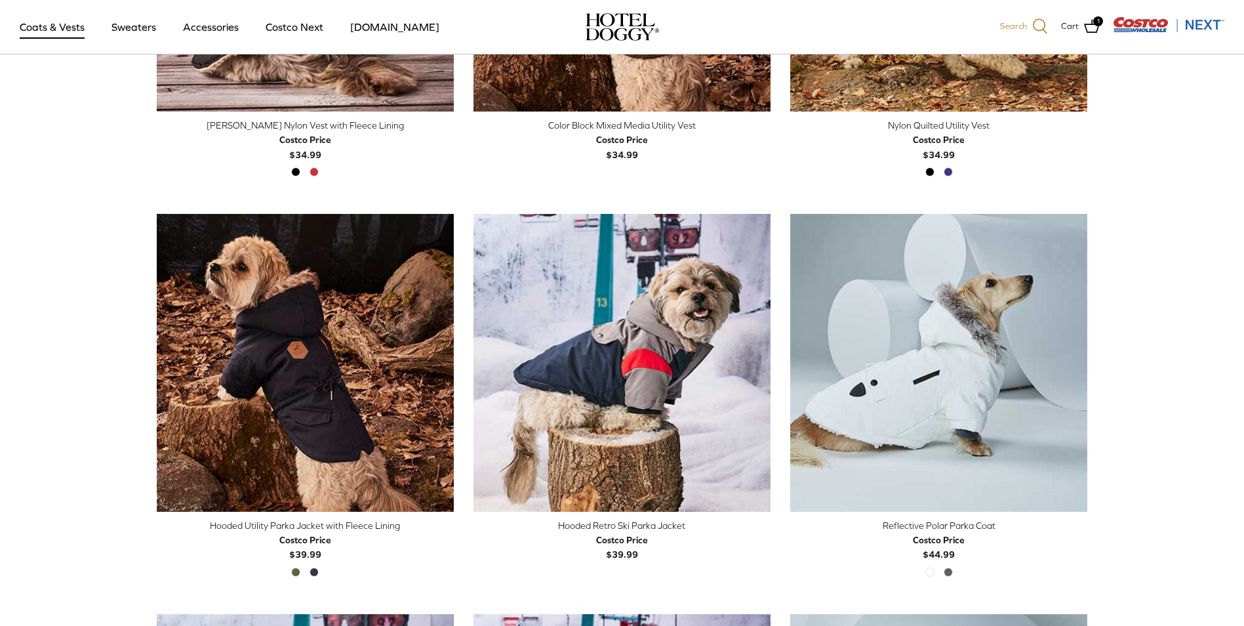
click at [1034, 22] on icon at bounding box center [1040, 26] width 16 height 16
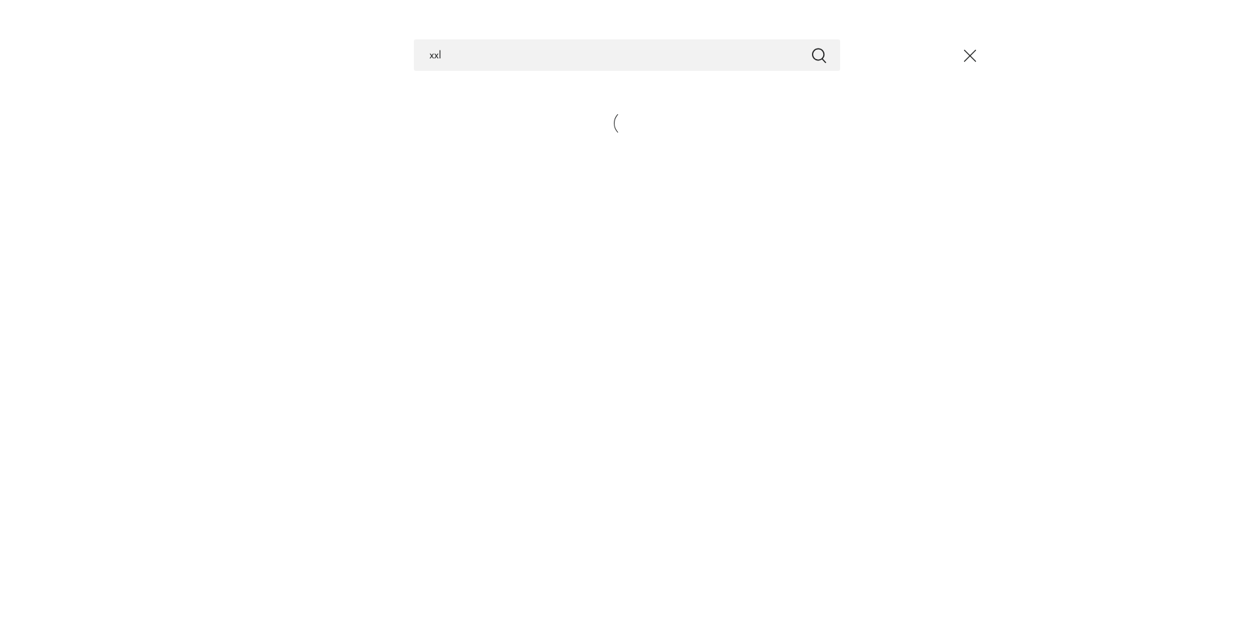
type input "xxl"
click at [811, 47] on button "Submit" at bounding box center [819, 55] width 16 height 17
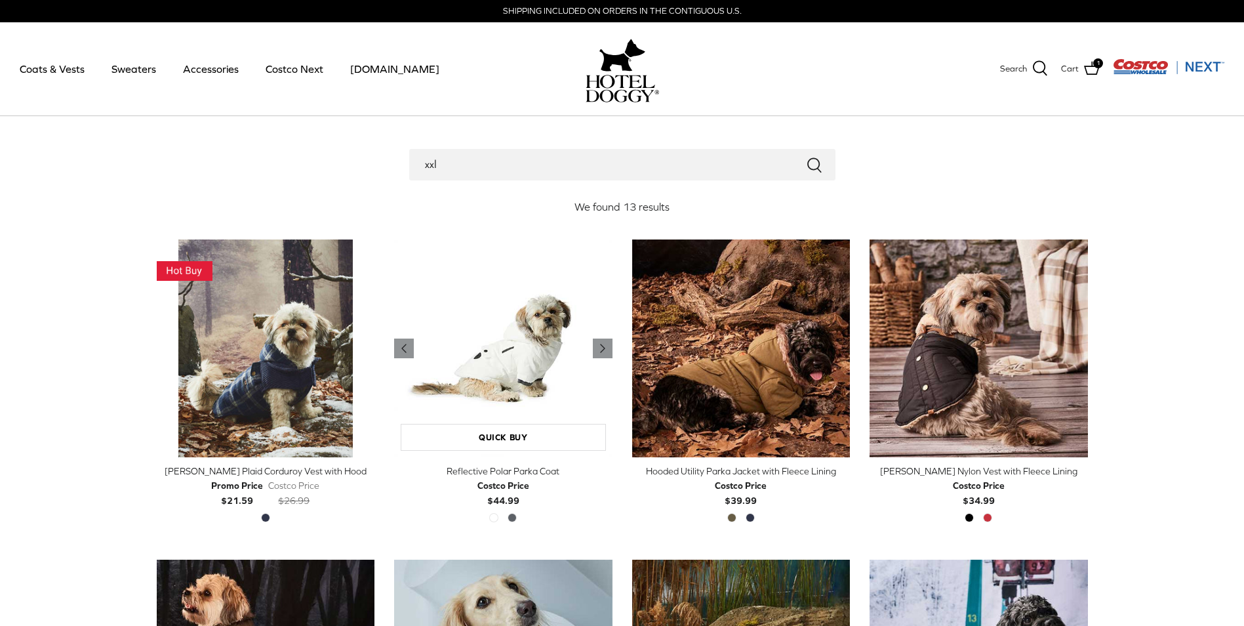
click at [504, 382] on img "Reflective Polar Parka Coat" at bounding box center [503, 348] width 218 height 218
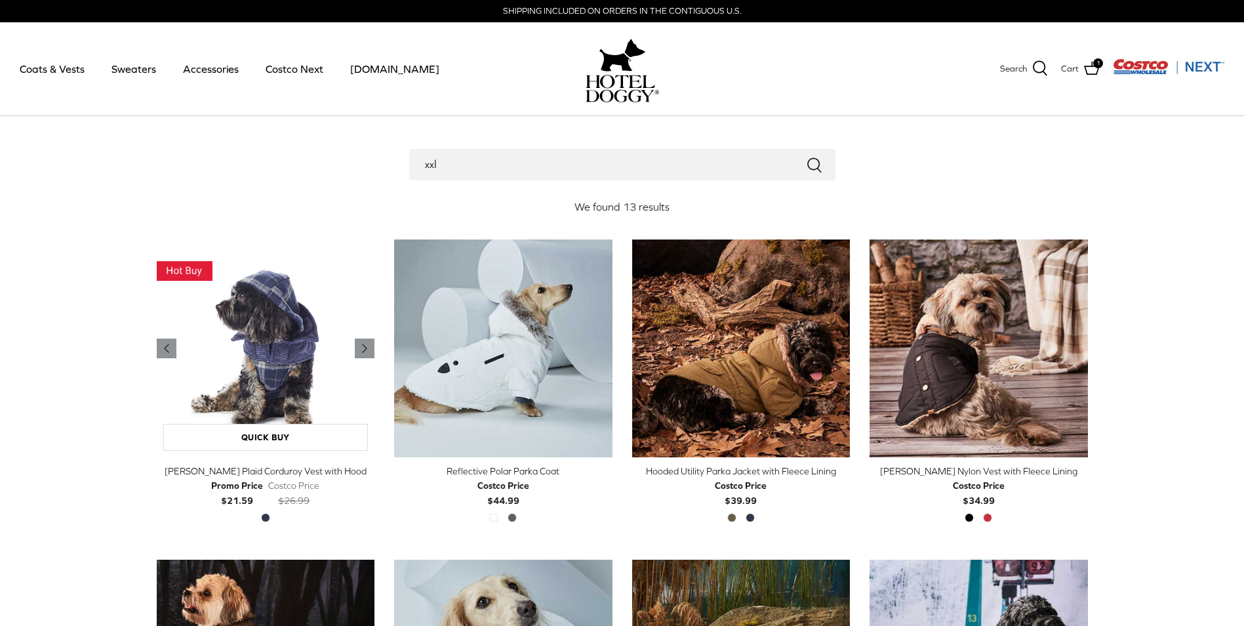
click at [283, 374] on img "Melton Plaid Corduroy Vest with Hood" at bounding box center [266, 348] width 218 height 218
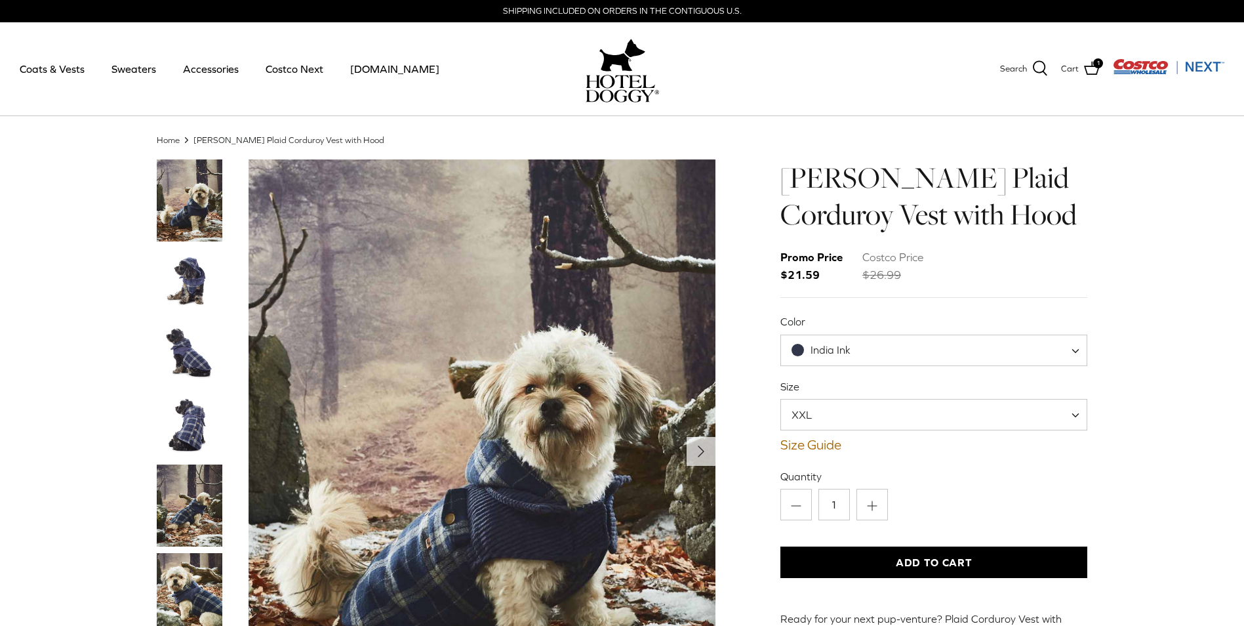
click at [192, 348] on img "Thumbnail Link" at bounding box center [190, 353] width 66 height 66
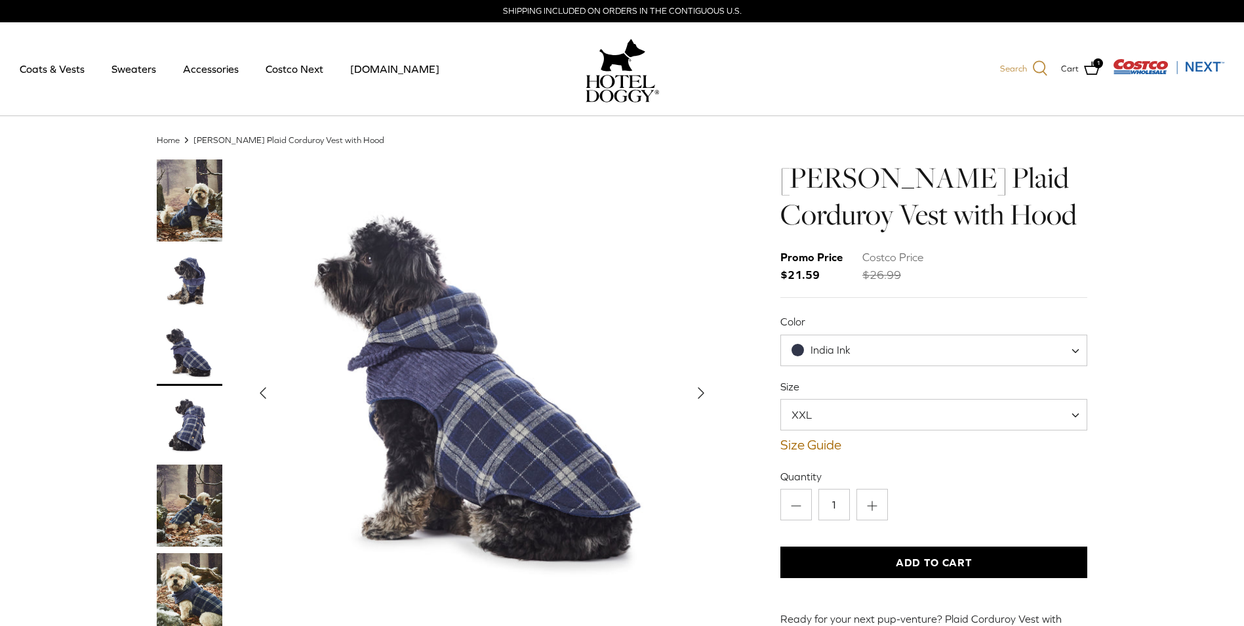
click at [1037, 64] on icon at bounding box center [1040, 68] width 16 height 16
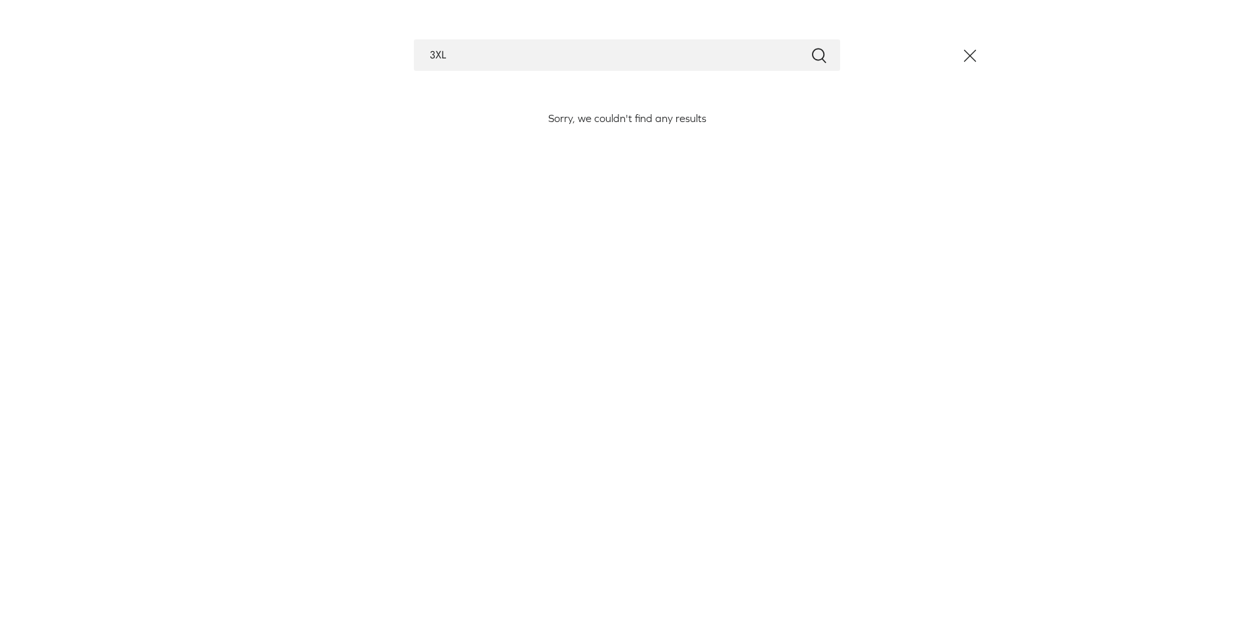
type input "3XL"
click at [973, 51] on icon "Close" at bounding box center [970, 56] width 22 height 22
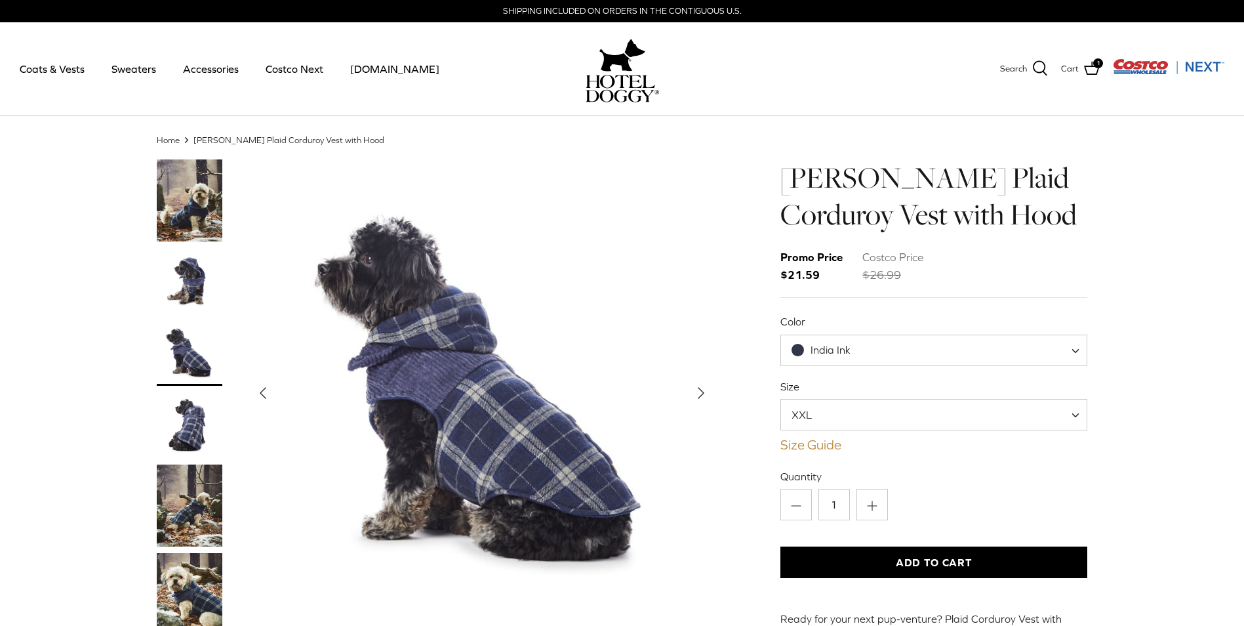
click at [815, 447] on link "Size Guide" at bounding box center [935, 445] width 308 height 16
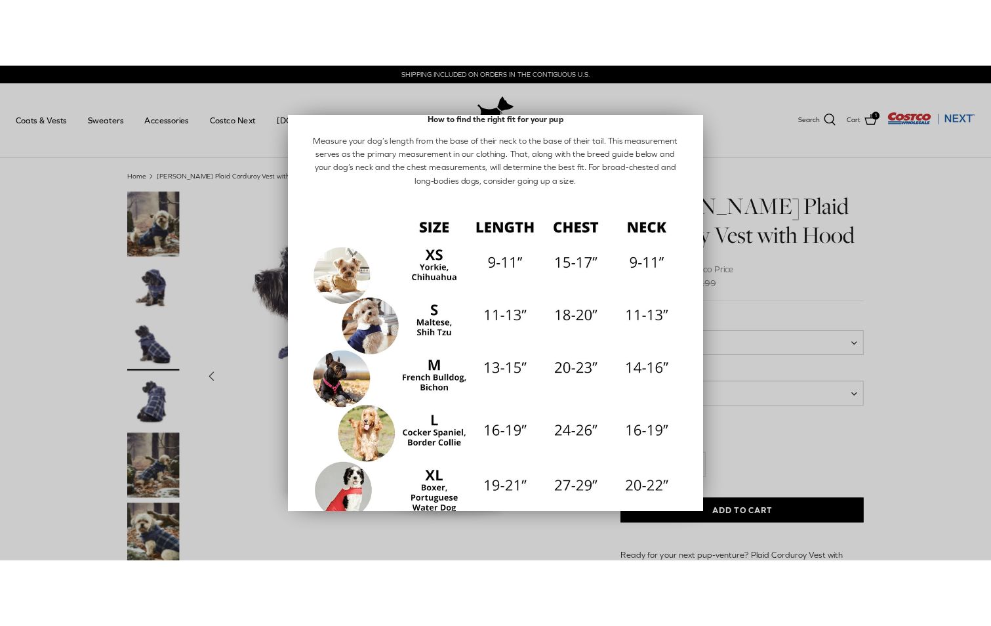
scroll to position [66, 0]
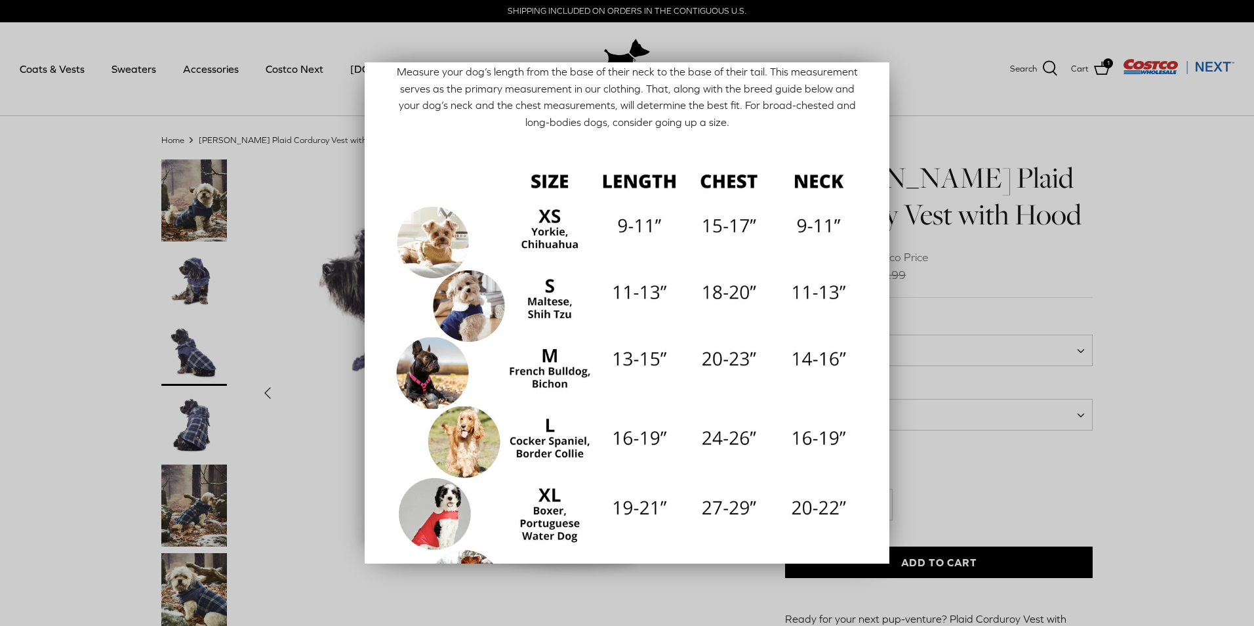
click at [279, 447] on div at bounding box center [627, 313] width 1254 height 626
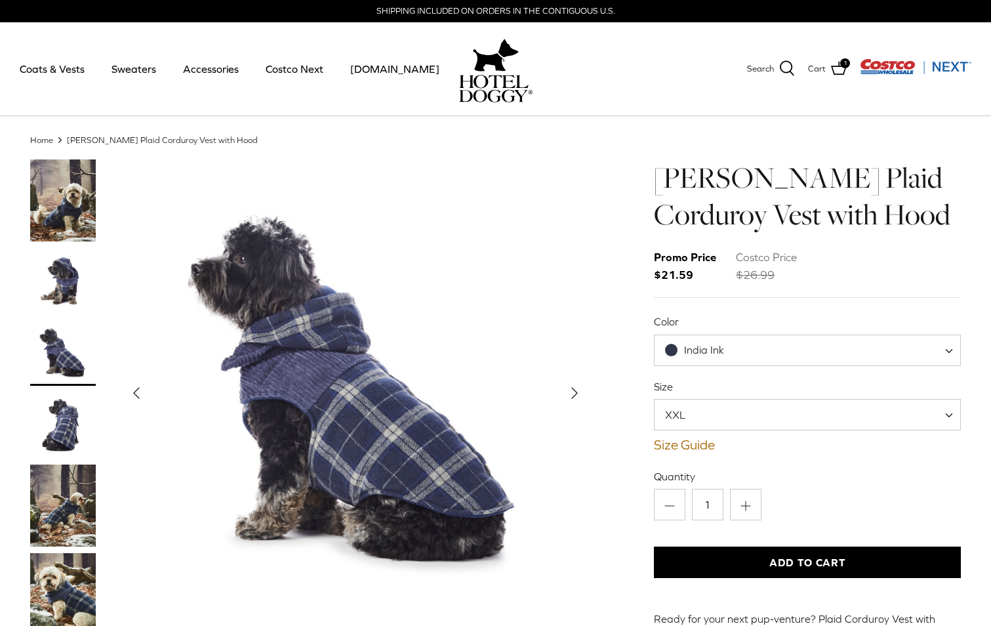
click at [62, 526] on img "Thumbnail Link" at bounding box center [63, 505] width 66 height 82
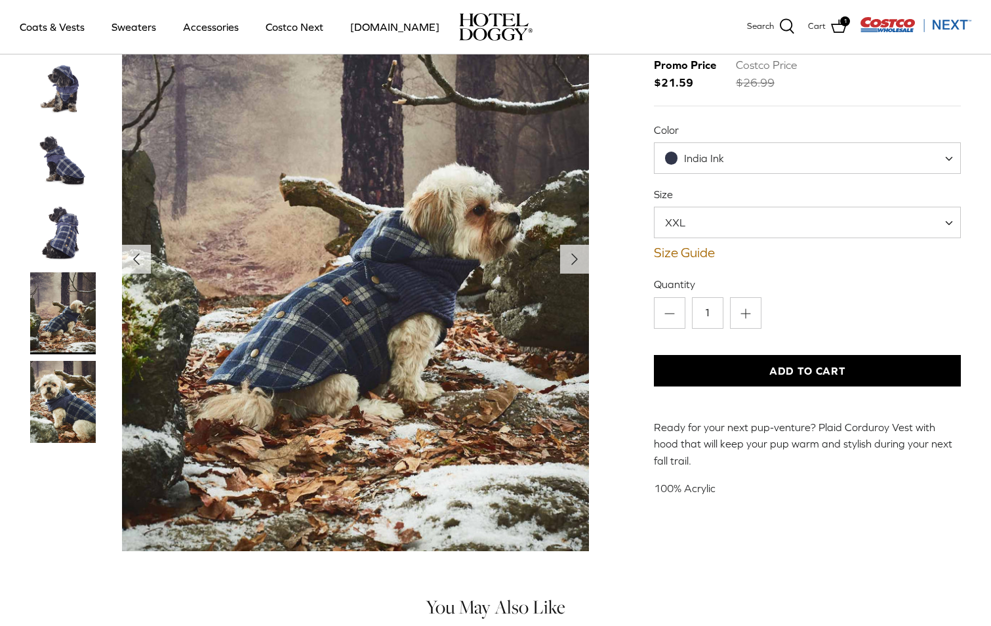
scroll to position [131, 0]
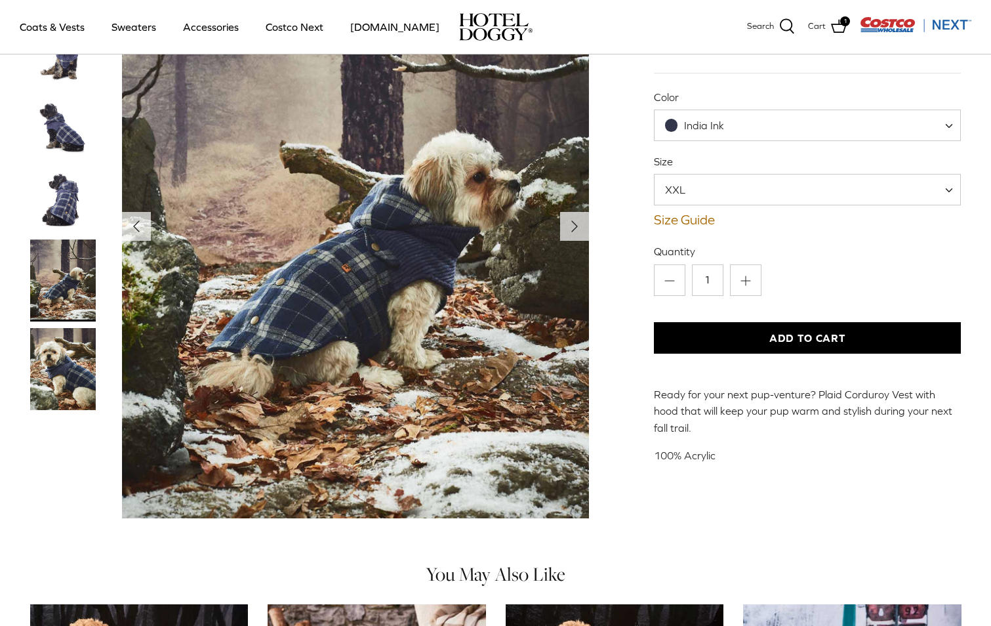
click at [71, 381] on img "Thumbnail Link" at bounding box center [63, 369] width 66 height 82
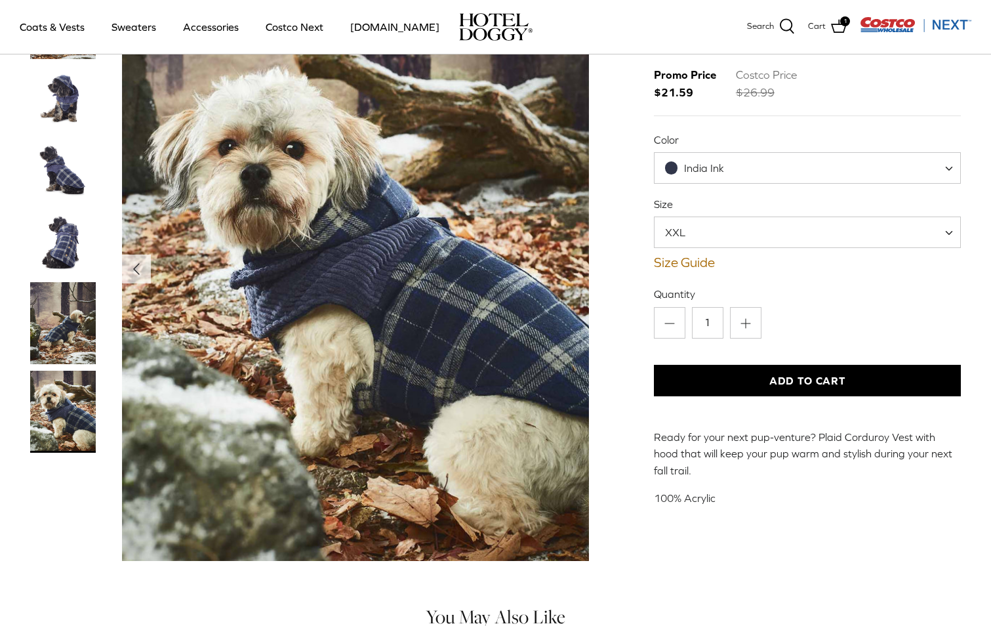
scroll to position [66, 0]
